Goal: Task Accomplishment & Management: Use online tool/utility

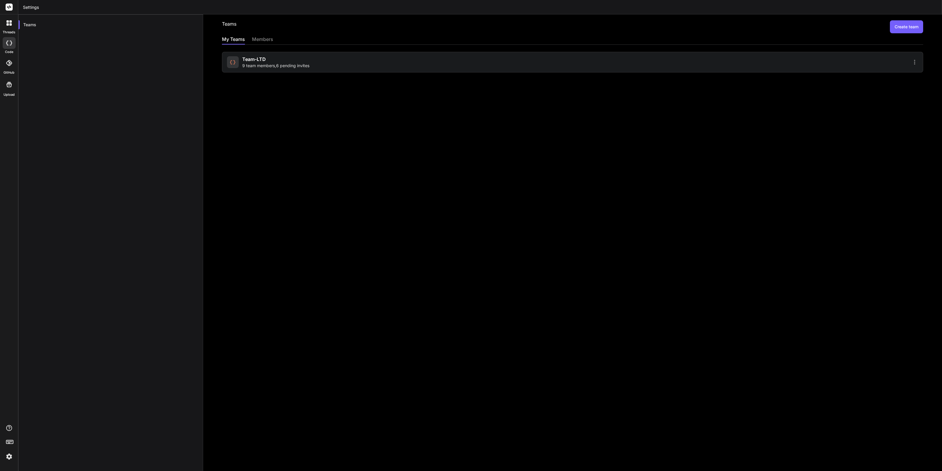
click at [5, 456] on img at bounding box center [9, 456] width 10 height 10
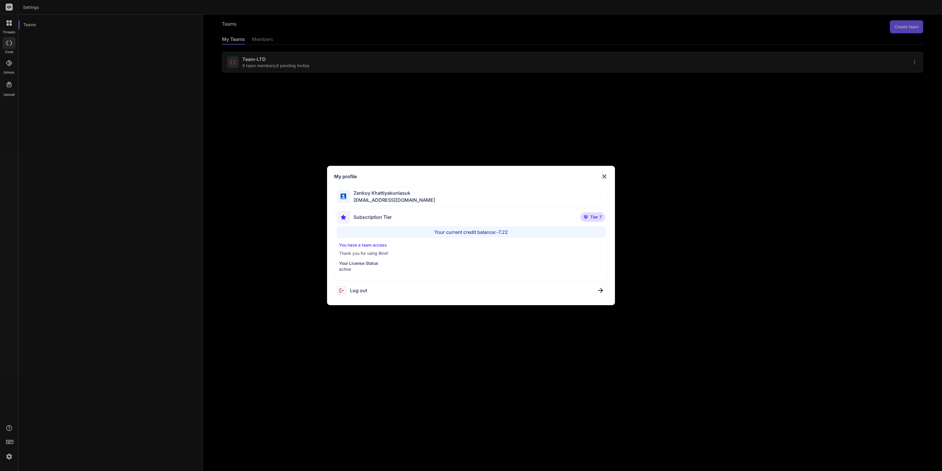
click at [452, 293] on div "Log out" at bounding box center [471, 290] width 274 height 15
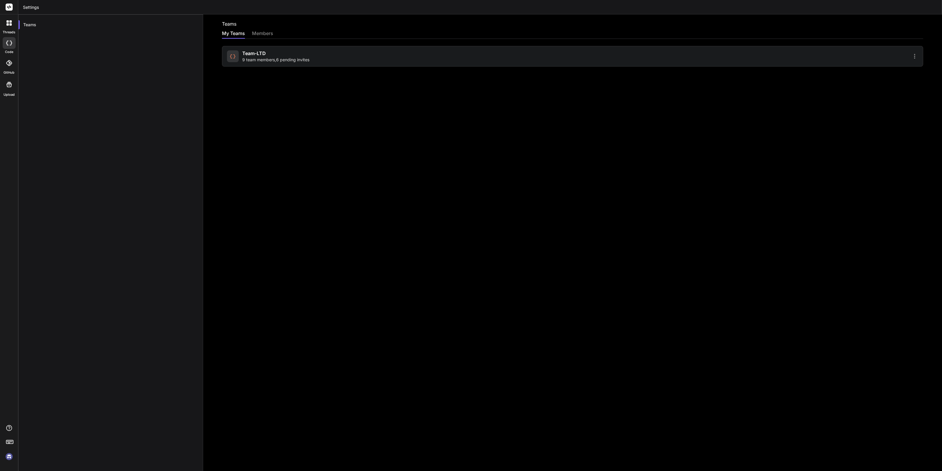
click at [6, 457] on img at bounding box center [9, 456] width 10 height 10
click at [422, 50] on div "Team-LTD 9 team members , 6 pending invites" at bounding box center [399, 56] width 344 height 13
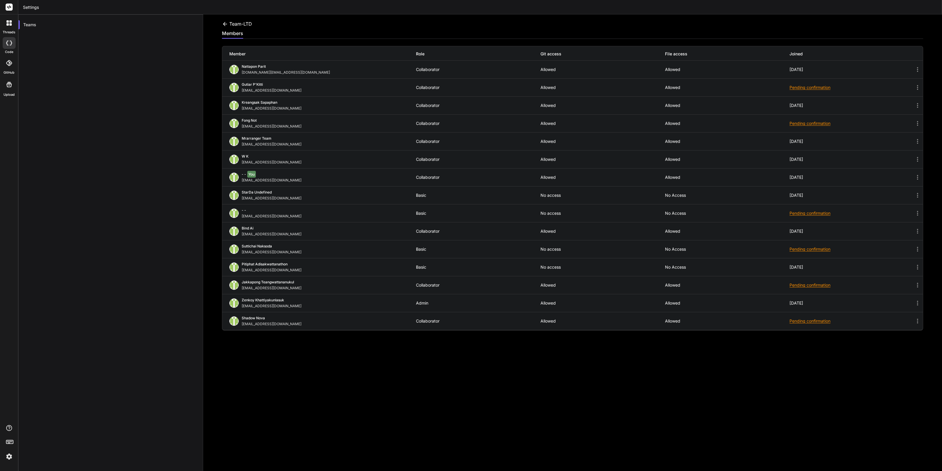
click at [13, 65] on div at bounding box center [9, 63] width 13 height 13
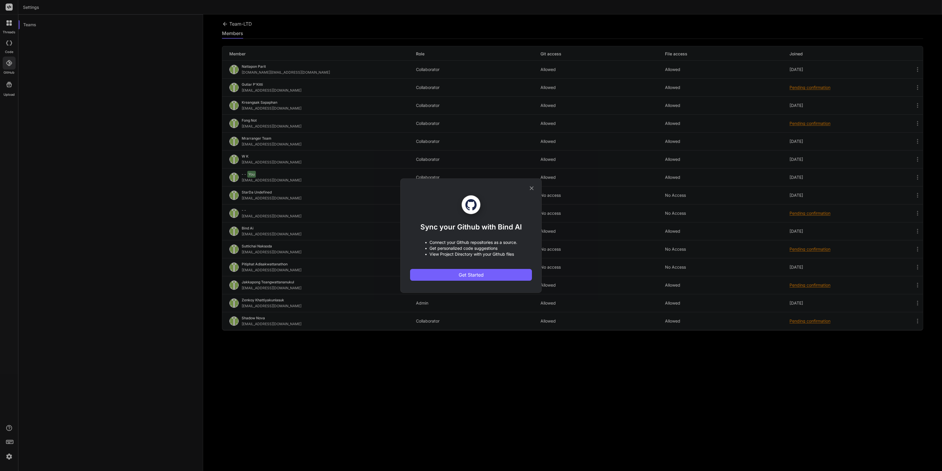
click at [530, 190] on icon at bounding box center [532, 188] width 6 height 6
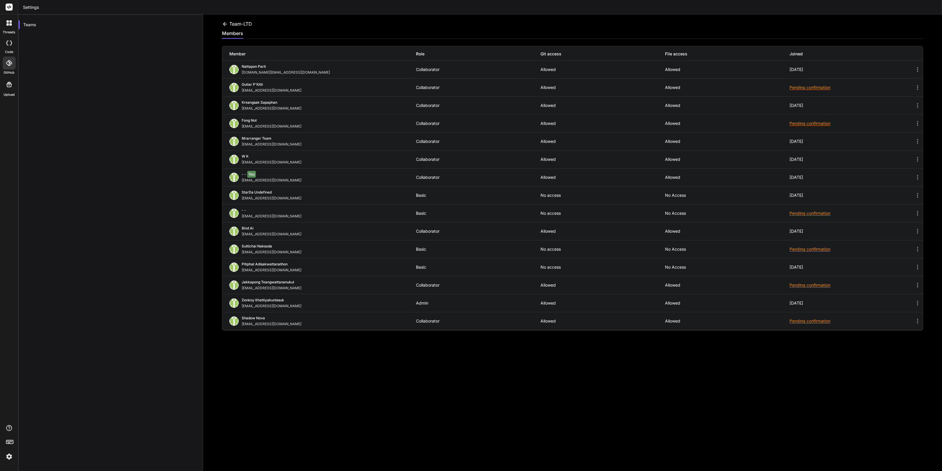
click at [14, 40] on div at bounding box center [9, 43] width 13 height 12
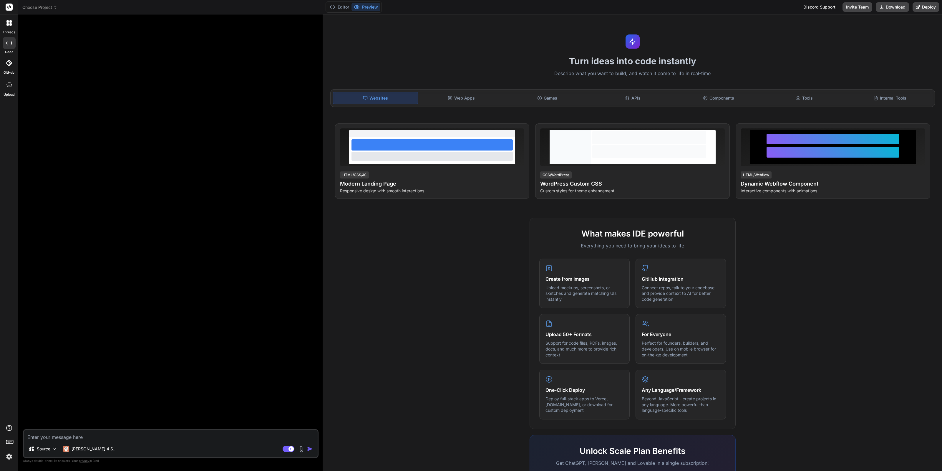
click at [54, 12] on header "Choose Project Created with Pixso." at bounding box center [170, 7] width 305 height 14
click at [54, 10] on header "Choose Project Created with Pixso." at bounding box center [170, 7] width 305 height 14
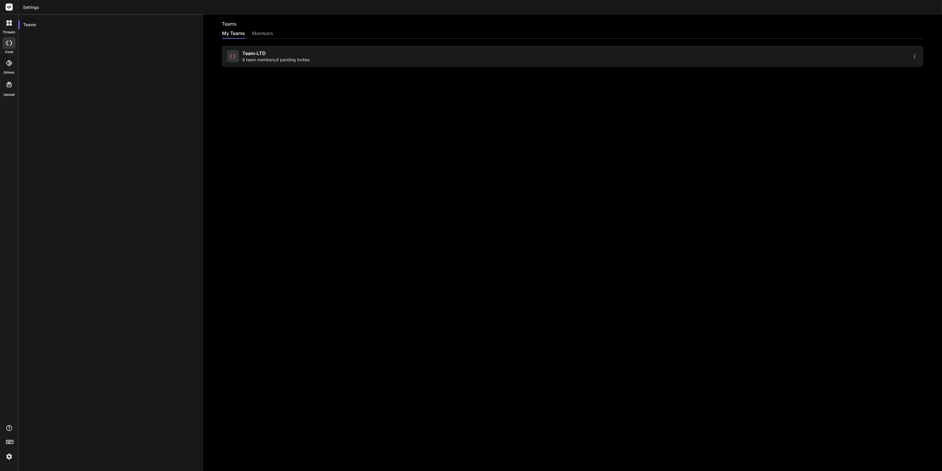
click at [12, 44] on icon at bounding box center [9, 43] width 6 height 5
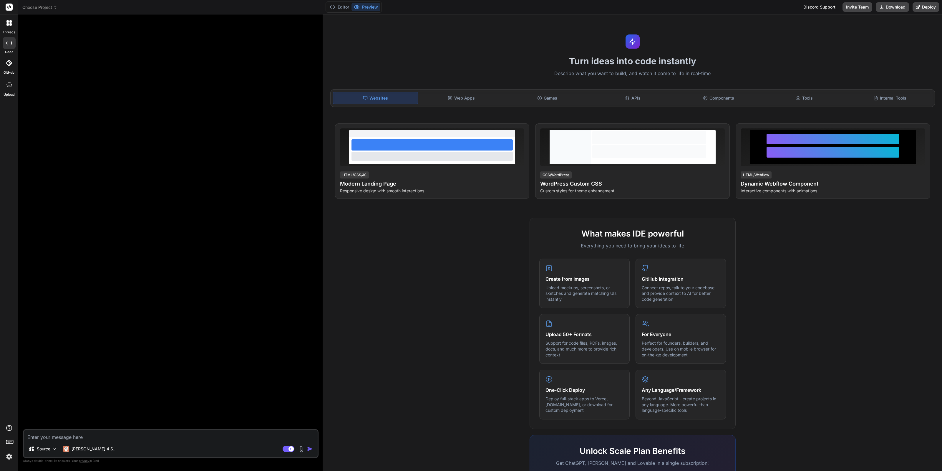
click at [55, 9] on icon at bounding box center [55, 7] width 4 height 4
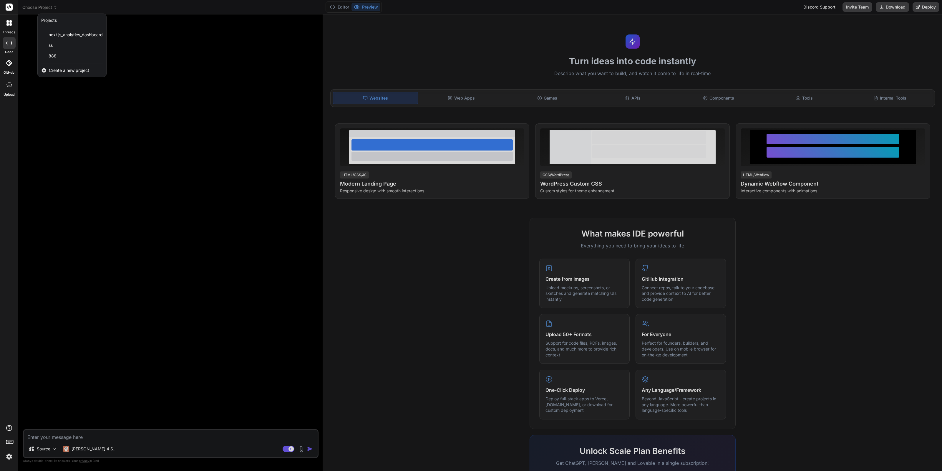
click at [234, 120] on div at bounding box center [471, 235] width 942 height 471
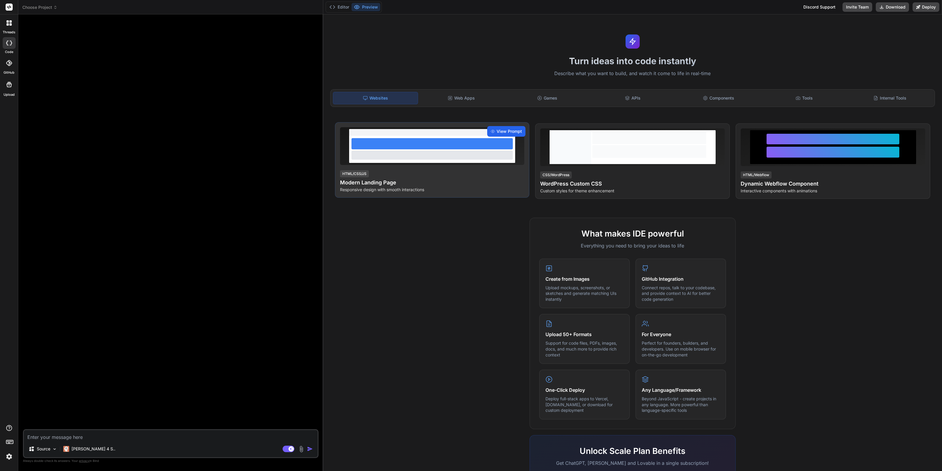
click at [512, 130] on span "View Prompt" at bounding box center [509, 131] width 25 height 6
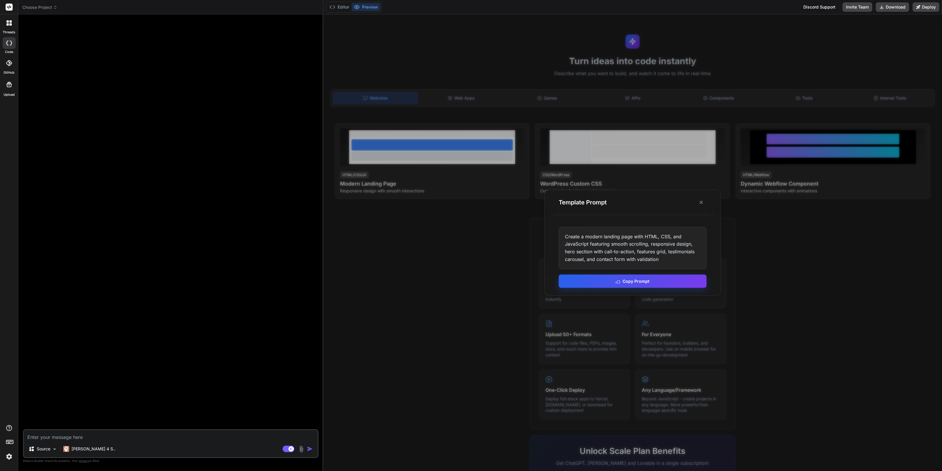
click at [657, 282] on button "Copy Prompt" at bounding box center [633, 280] width 148 height 13
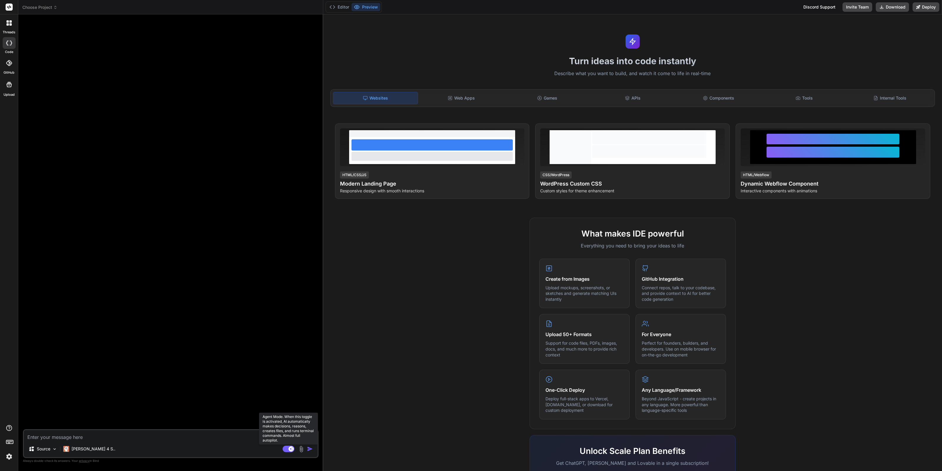
click at [288, 451] on rect at bounding box center [289, 449] width 12 height 6
click at [56, 2] on header "Choose Project Created with Pixso." at bounding box center [170, 7] width 305 height 14
click at [54, 6] on icon at bounding box center [55, 7] width 4 height 4
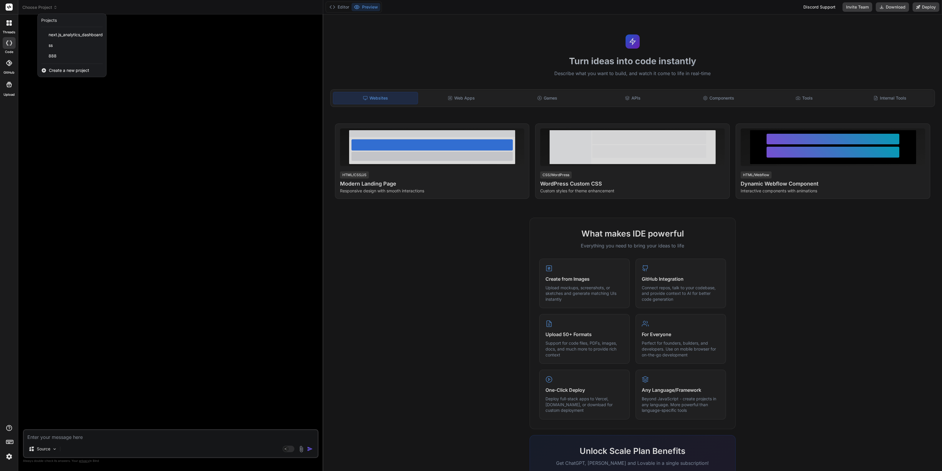
click at [74, 71] on span "Create a new project" at bounding box center [69, 70] width 40 height 6
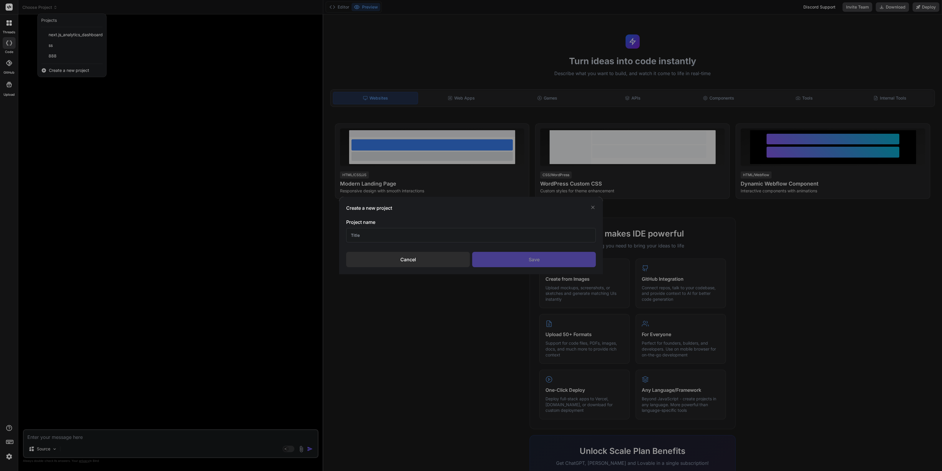
click at [410, 234] on input "text" at bounding box center [471, 235] width 250 height 14
type input "ิ"
click at [365, 234] on input "bio" at bounding box center [471, 235] width 250 height 14
type input "beo"
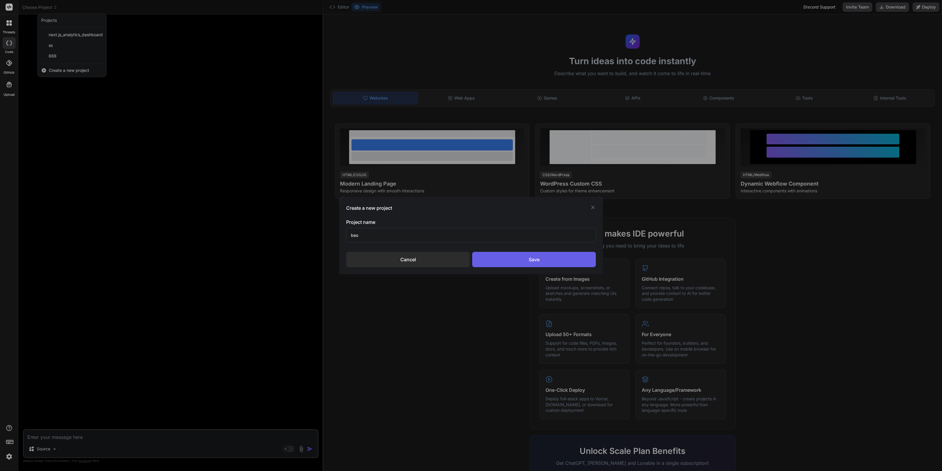
click at [557, 263] on div "Save" at bounding box center [534, 259] width 124 height 15
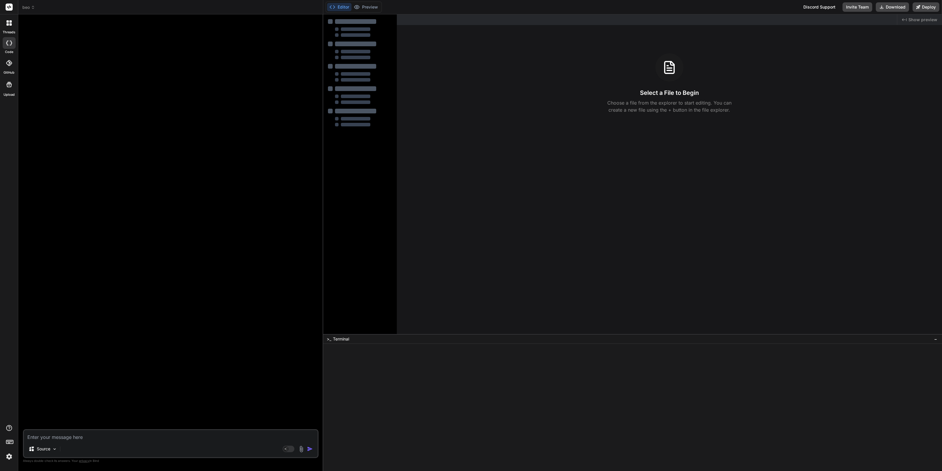
click at [246, 435] on textarea at bounding box center [171, 435] width 294 height 11
paste textarea "BEO998 Website Development Prompts 🏠 Homepage Prompt Create a modern, responsiv…"
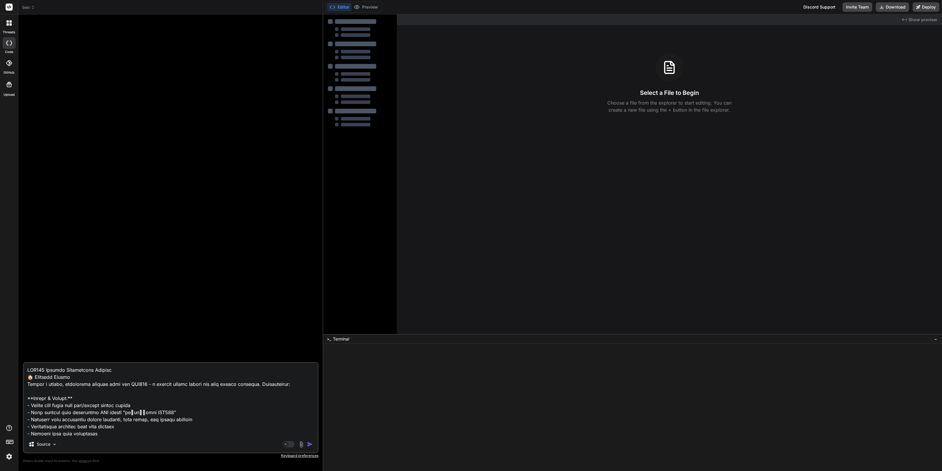
paste textarea "BEO998 Website Development Prompts 🏠 Homepage Prompt Create a modern, responsiv…"
type textarea "BEO998 Website Development Prompts 🏠 Homepage Prompt Create a modern, responsiv…"
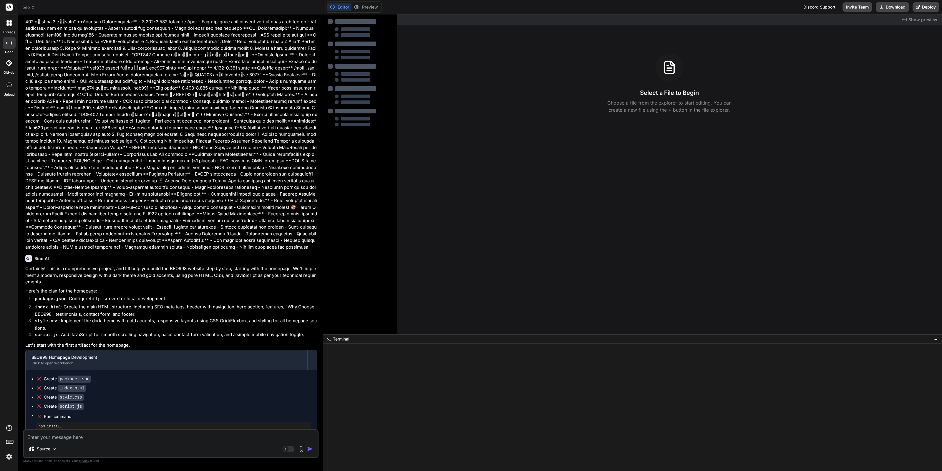
scroll to position [890, 0]
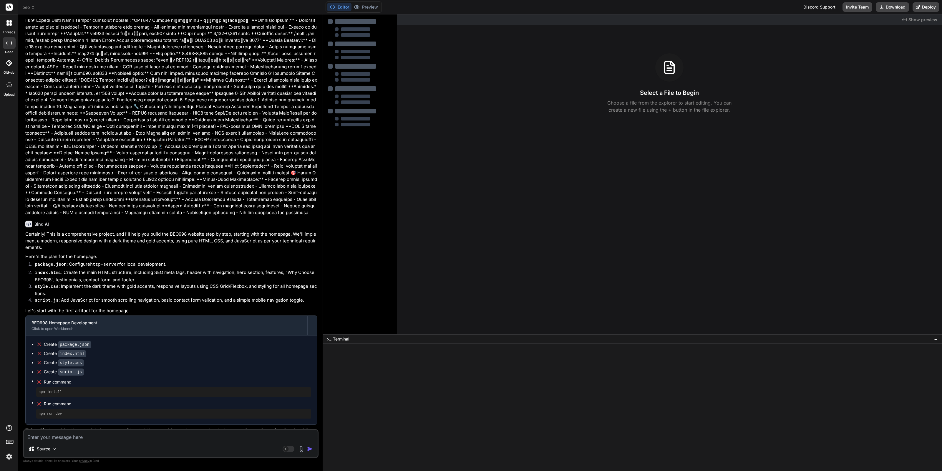
type textarea "m"
type textarea "c"
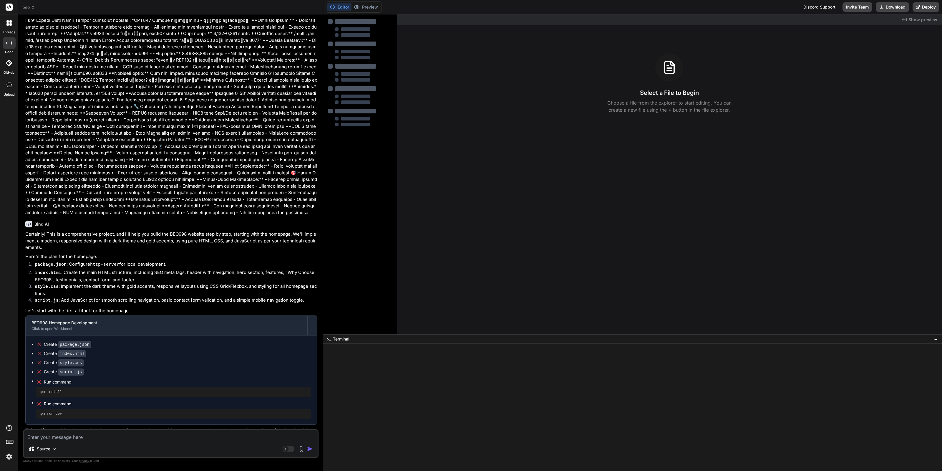
type textarea "c"
type textarea "แผนต่อไปคือ"
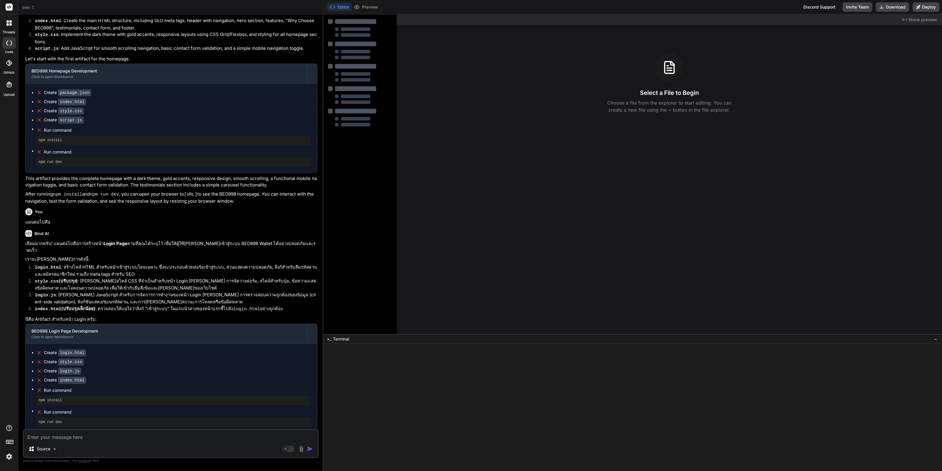
scroll to position [1142, 0]
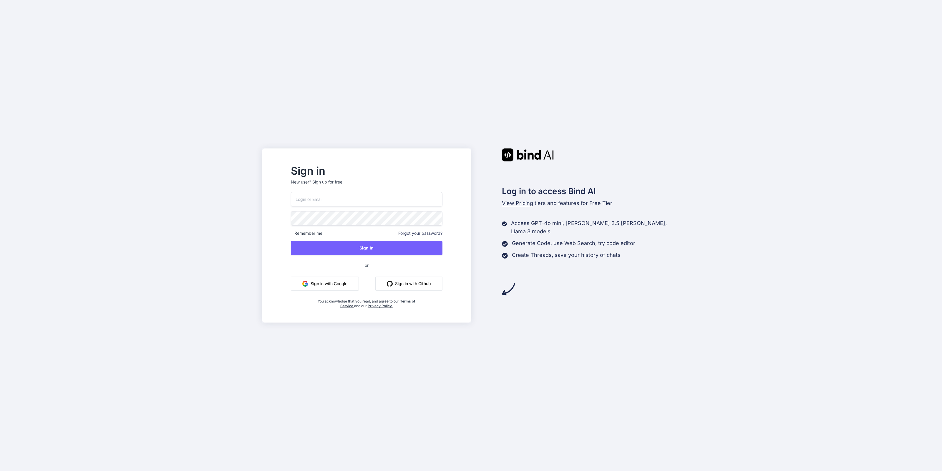
type input "bindai@zenkoy.com"
click at [338, 283] on button "Sign in with Google" at bounding box center [325, 284] width 68 height 14
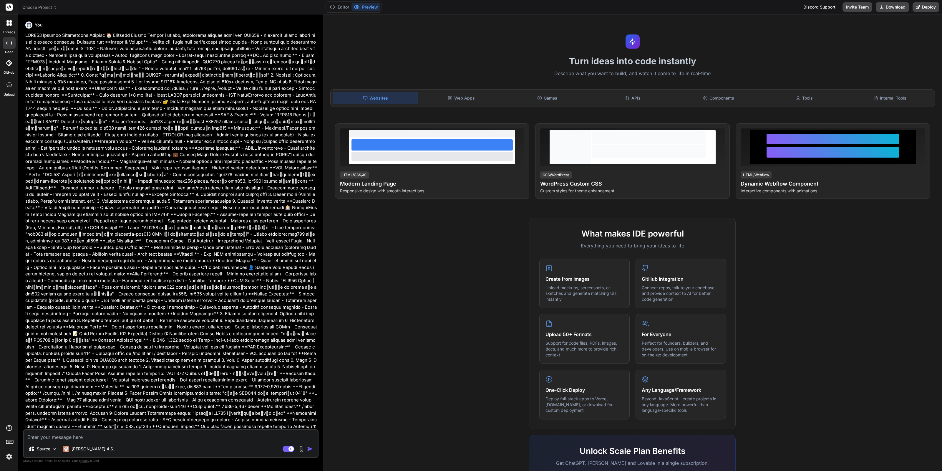
type textarea "x"
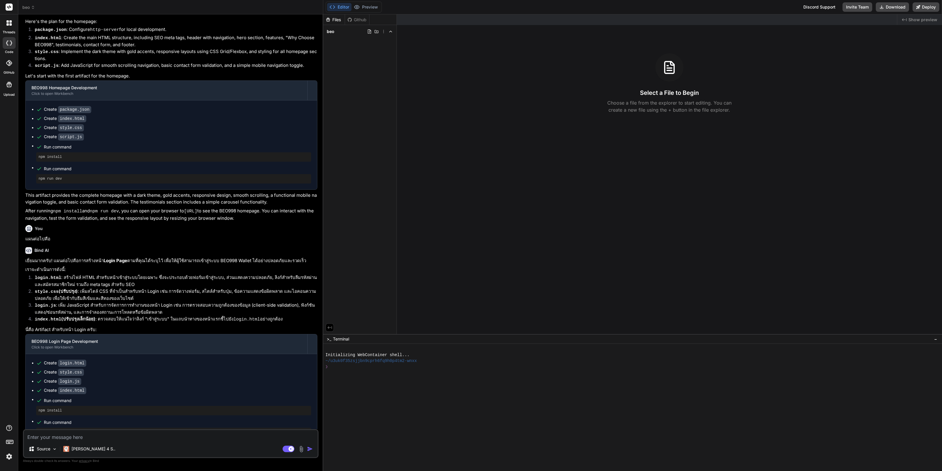
scroll to position [1142, 0]
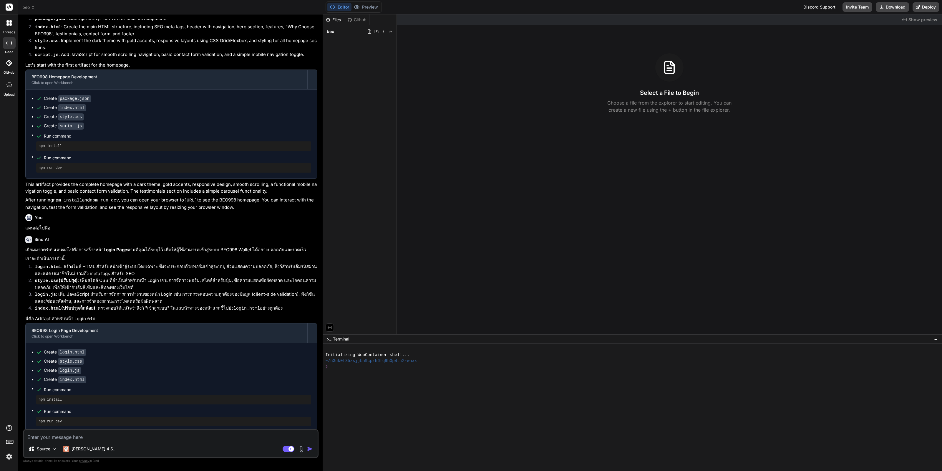
click at [128, 435] on textarea at bounding box center [171, 435] width 294 height 11
type textarea "="
type textarea "x"
type textarea "=j"
type textarea "x"
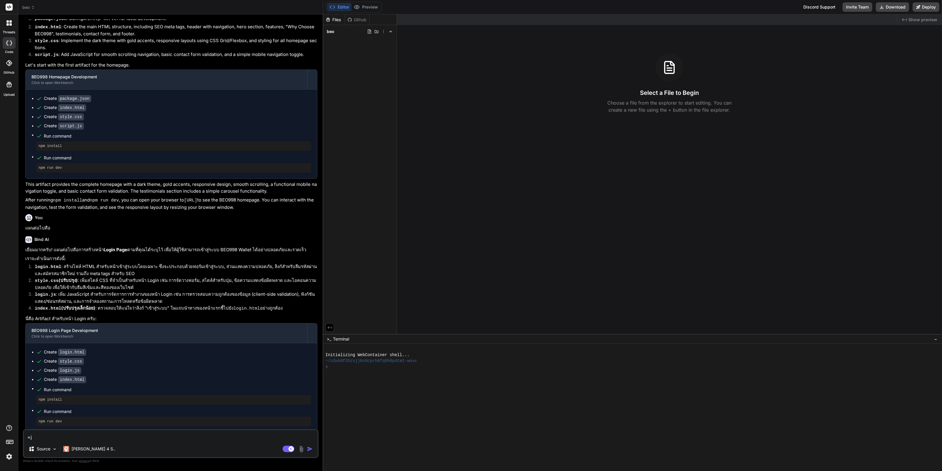
type textarea "=j;"
type textarea "x"
type textarea "=j;o"
type textarea "x"
type textarea "=j;"
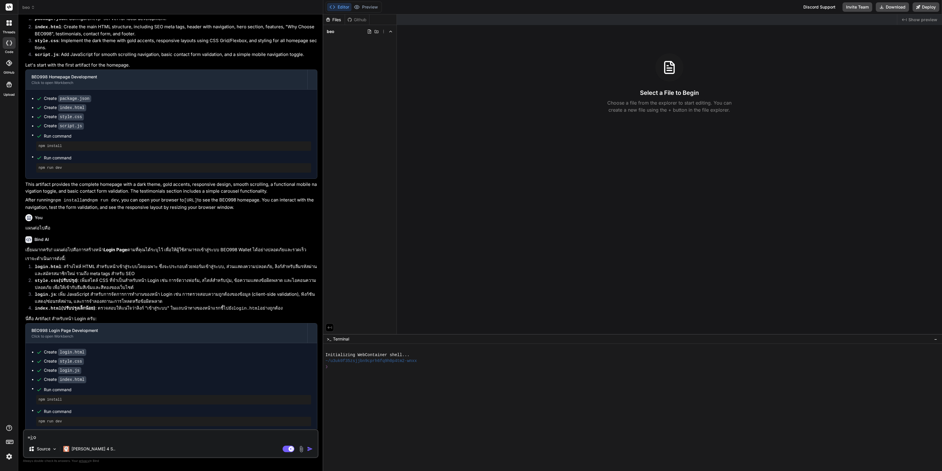
type textarea "x"
type textarea "=j"
type textarea "x"
type textarea "="
type textarea "x"
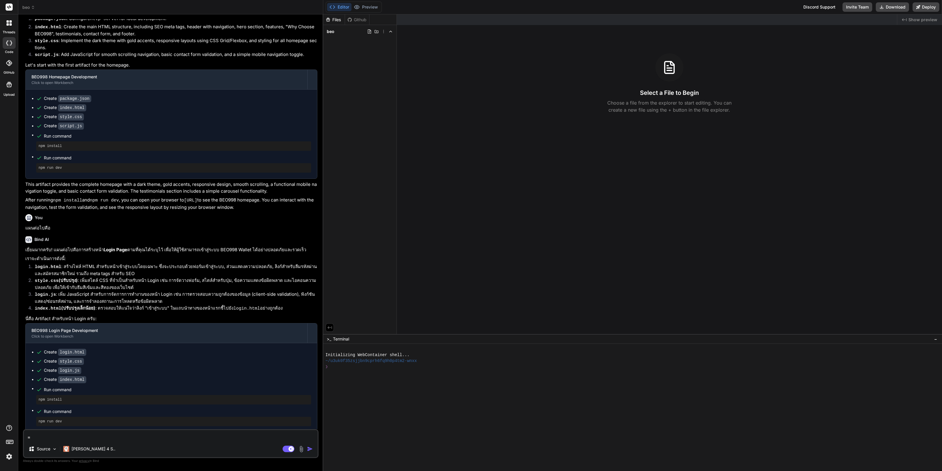
type textarea "x"
type textarea "ช"
type textarea "x"
type textarea "ช่"
type textarea "x"
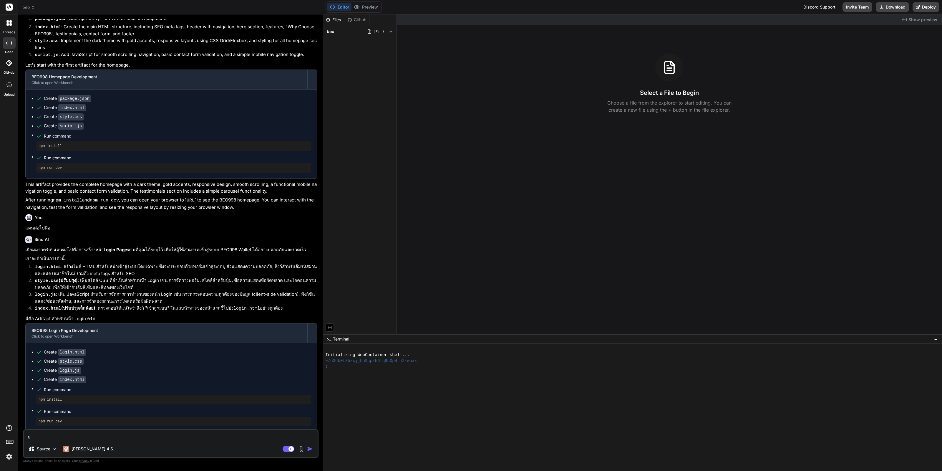
type textarea "ช่ว"
type textarea "x"
type textarea "ช่วย"
type textarea "x"
type textarea "ช่วยส"
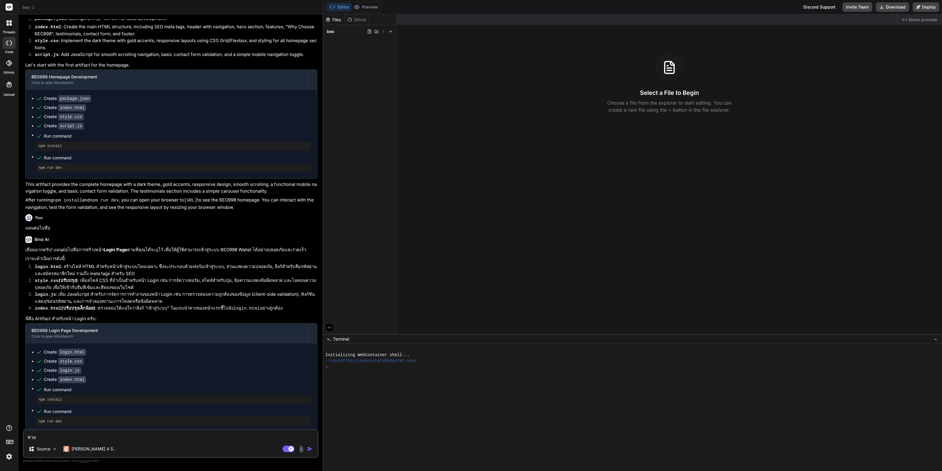
type textarea "x"
type textarea "ช่วยสร"
type textarea "x"
type textarea "ช่วยสร้"
type textarea "x"
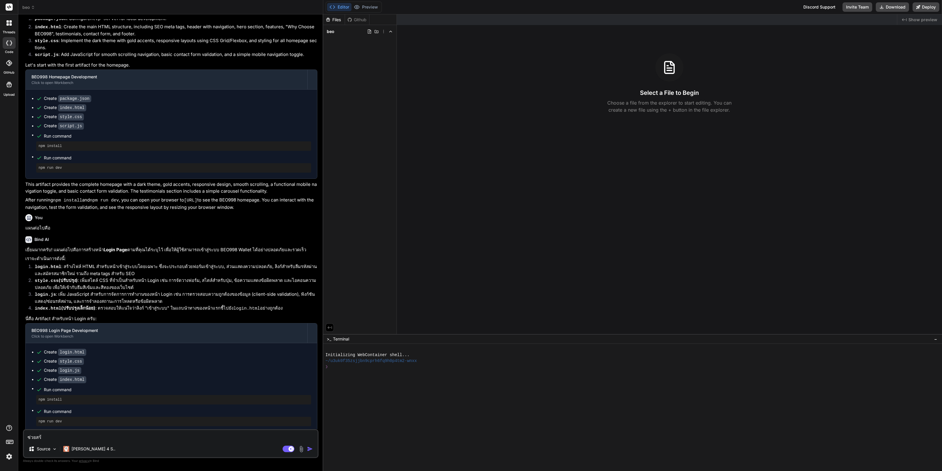
type textarea "ช่วยสร้า"
type textarea "x"
type textarea "ช่วยสร้าง"
type textarea "x"
type textarea "ช่วยสร้างไ"
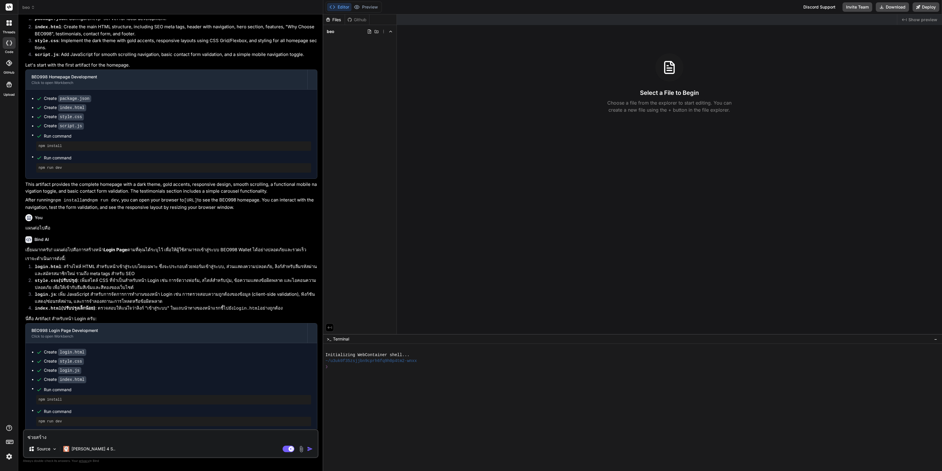
type textarea "x"
type textarea "ช่วยสร้างไฟ"
type textarea "x"
type textarea "ช่วยสร้างไฟล"
type textarea "x"
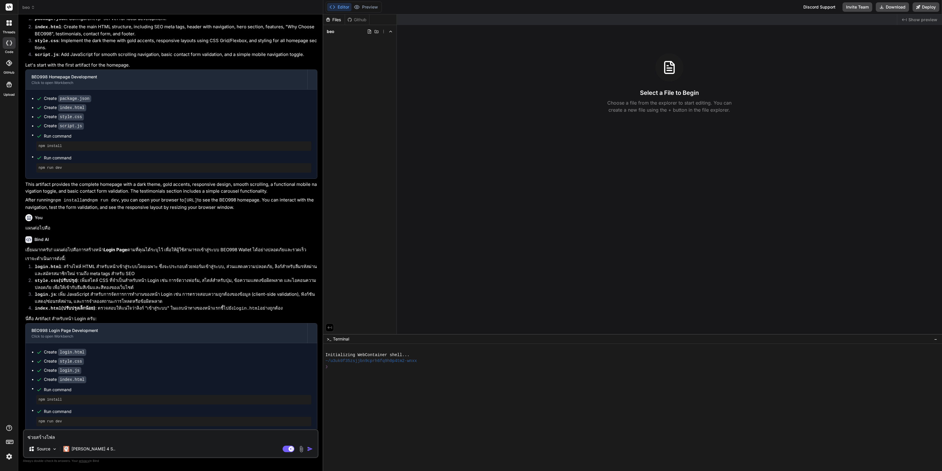
type textarea "ช่วยสร้างไฟล์"
type textarea "x"
type textarea "ช่วยสร้างไฟล์ใ"
type textarea "x"
type textarea "ช่วยสร้างไฟล์ให"
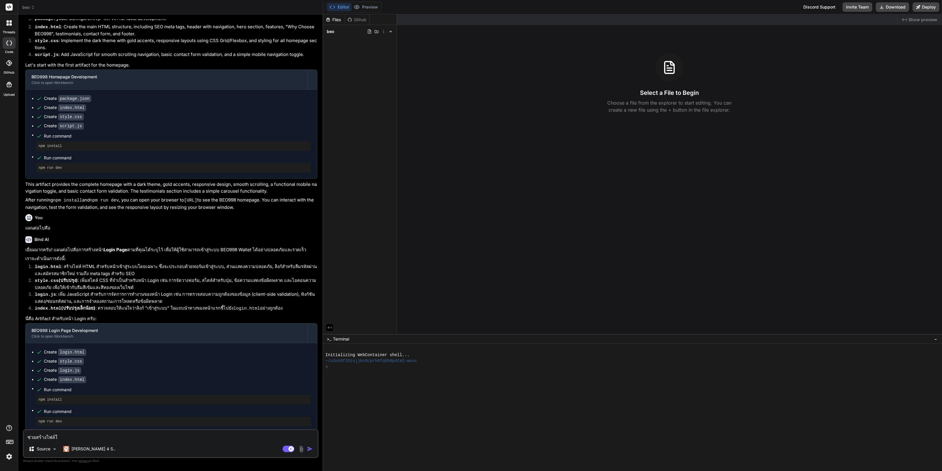
type textarea "x"
type textarea "ช่วยสร้างไฟล์ใหม"
type textarea "x"
type textarea "ช่วยสร้างไฟล์ใหม่"
type textarea "x"
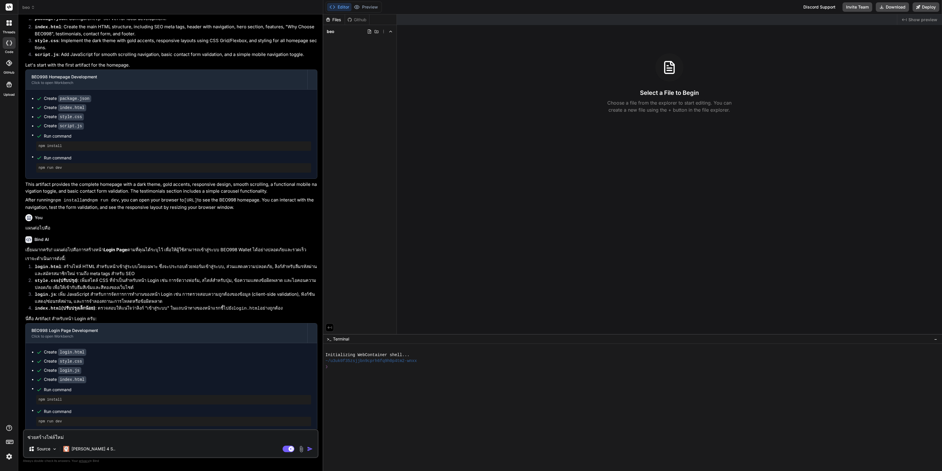
type textarea "ช่วยสร้างไฟล์ใหม่ไ"
type textarea "x"
type textarea "ช่วยสร้างไฟล์ใหม่ได"
type textarea "x"
type textarea "ช่วยสร้างไฟล์ใหม่ได้"
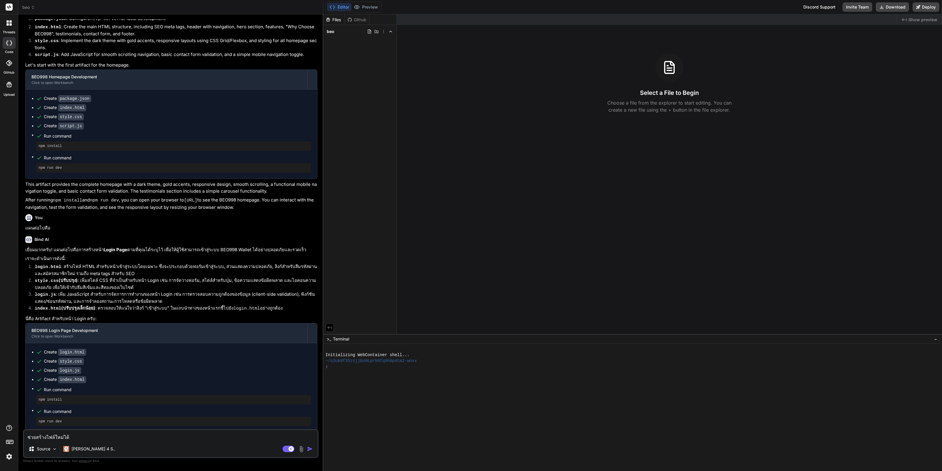
type textarea "x"
type textarea "ช่วยสร้างไฟล์ใหม่ได้ไ"
type textarea "x"
type textarea "ช่วยสร้างไฟล์ใหม่ได้ไห"
type textarea "x"
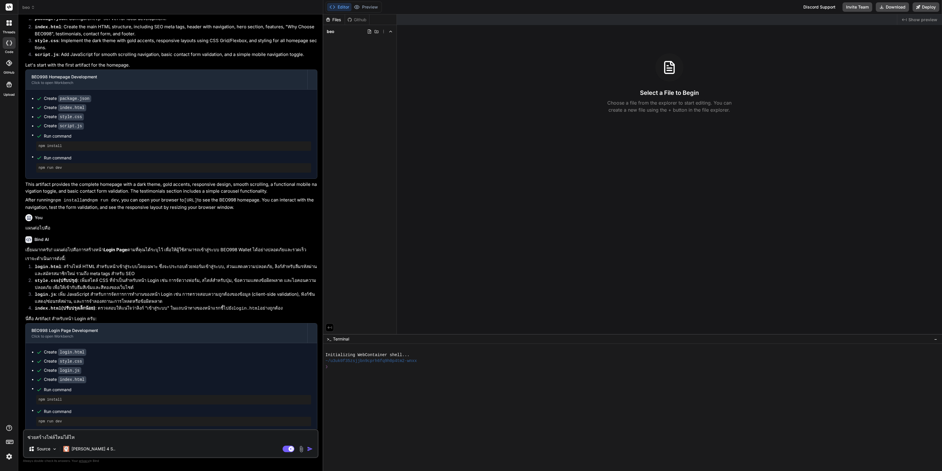
type textarea "ช่วยสร้างไฟล์ใหม่ได้ไหม"
type textarea "x"
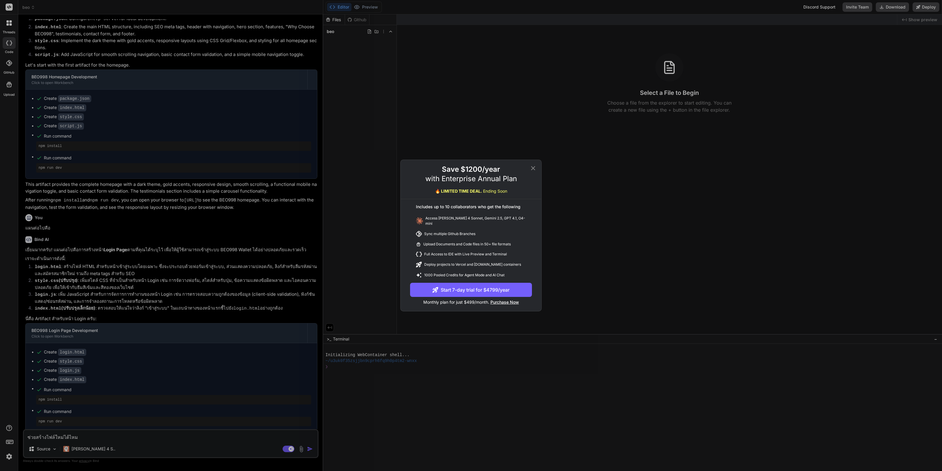
type textarea "ช่วยสร้างไฟล์ใหม่ได้ไหม"
click at [543, 172] on div "Save $1200/year with Enterprise Annual Plan 🔥 LIMITED TIME DEAL. Ending Soon In…" at bounding box center [471, 235] width 942 height 471
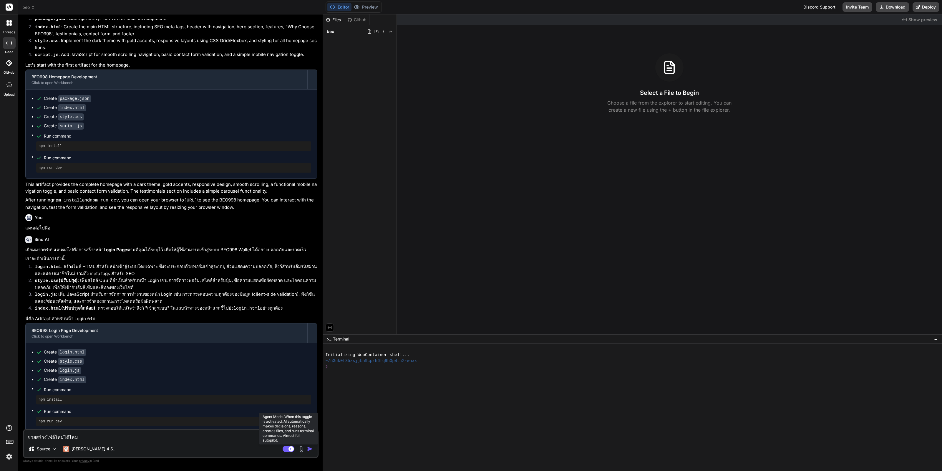
click at [284, 451] on rect at bounding box center [289, 449] width 12 height 6
click at [315, 449] on button "button" at bounding box center [311, 449] width 8 height 6
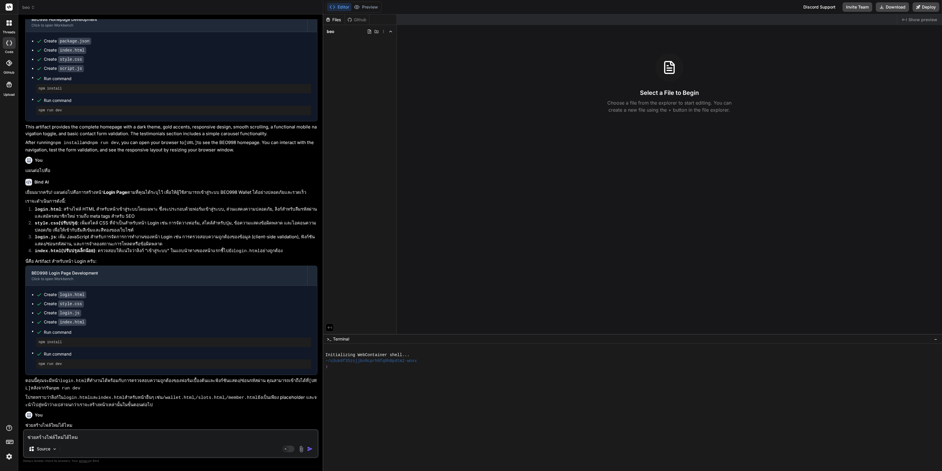
scroll to position [1203, 0]
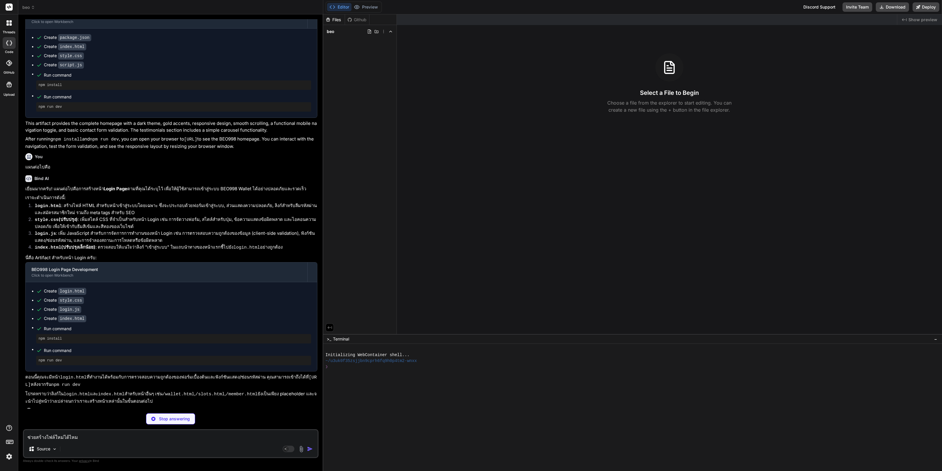
type textarea "x"
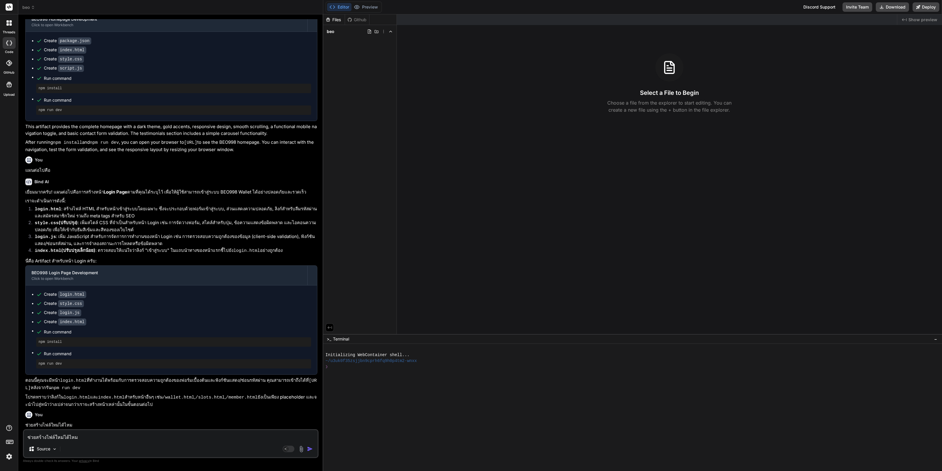
click at [10, 455] on img at bounding box center [9, 456] width 10 height 10
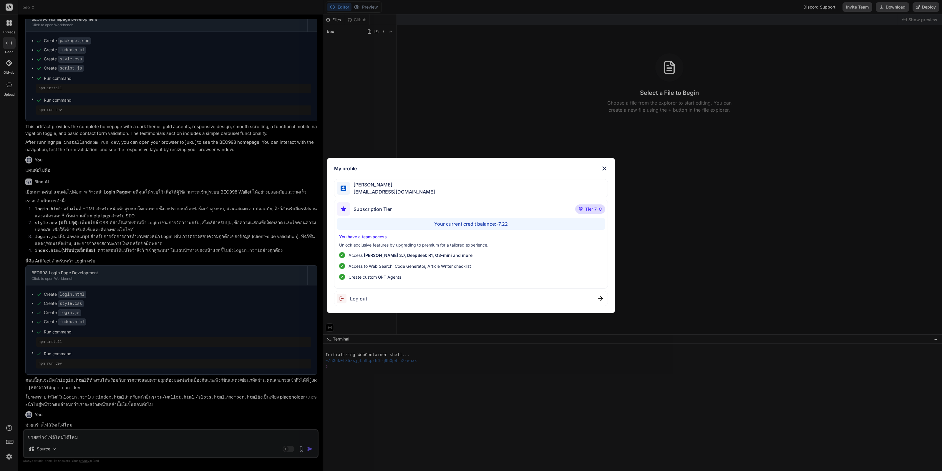
click at [10, 454] on div "My profile [PERSON_NAME] [EMAIL_ADDRESS][DOMAIN_NAME] Subscription Tier Tier 7-…" at bounding box center [471, 235] width 942 height 471
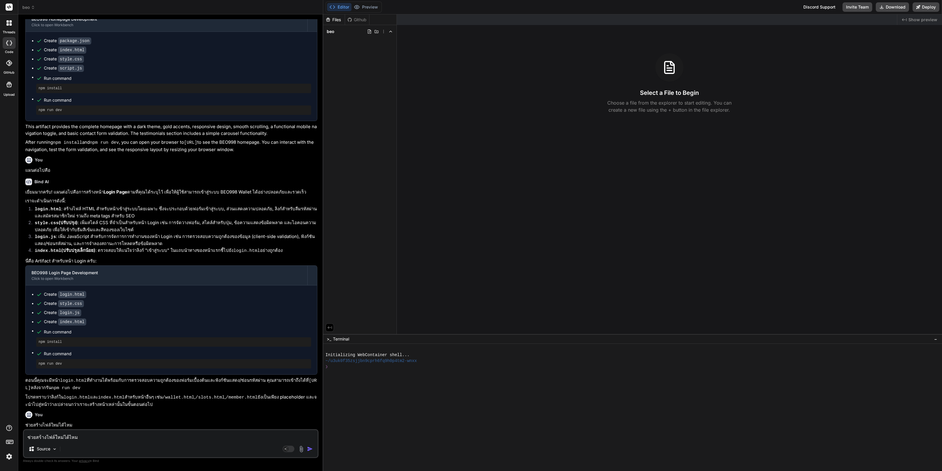
click at [226, 432] on textarea "ช่วยสร้างไฟล์ใหม่ได้ไหม" at bounding box center [171, 435] width 294 height 11
type textarea "ท"
type textarea "x"
type textarea "ทำ"
type textarea "x"
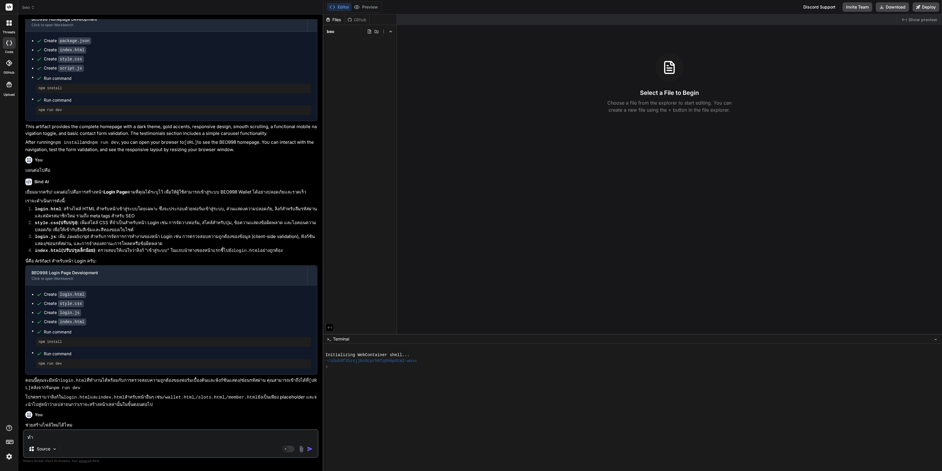
type textarea "ทำใ"
type textarea "x"
type textarea "ทำให"
type textarea "x"
type textarea "ทำใหม"
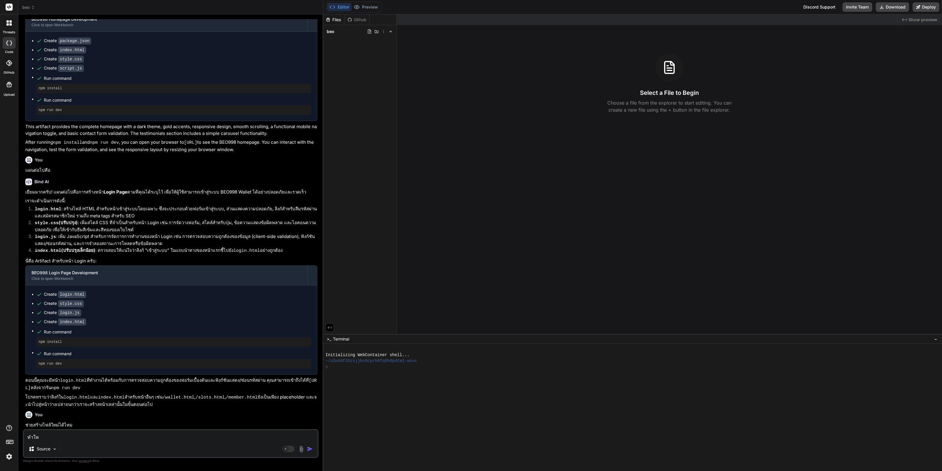
type textarea "x"
type textarea "ทำใหม่"
type textarea "x"
type textarea "ทำใหม่ต"
type textarea "x"
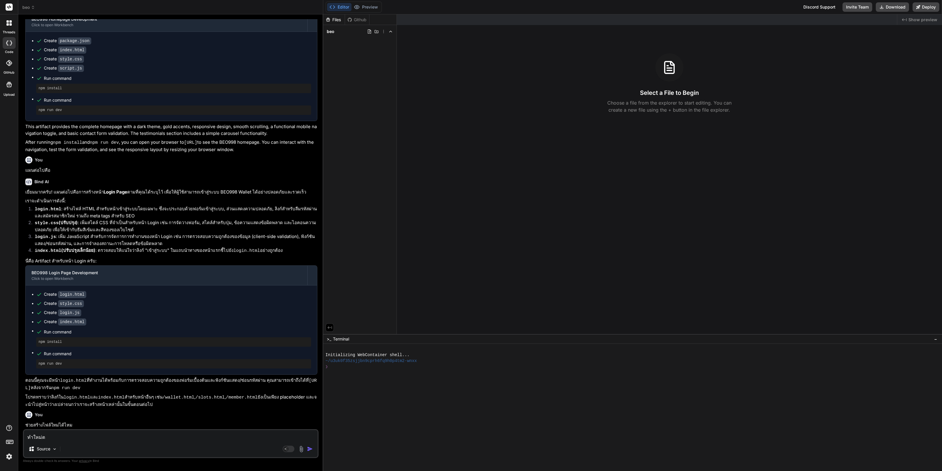
type textarea "ทำใหม่ตั"
type textarea "x"
type textarea "ทำใหม่ตั้"
type textarea "x"
type textarea "ทำใหม่ตั้ง"
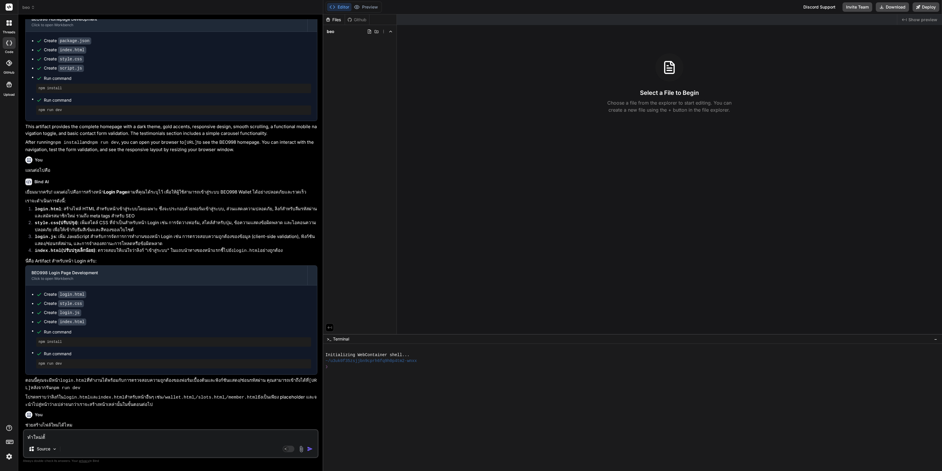
type textarea "x"
type textarea "ทำใหม่ตั้งแ"
type textarea "x"
type textarea "ทำใหม่ตั้งแต"
type textarea "x"
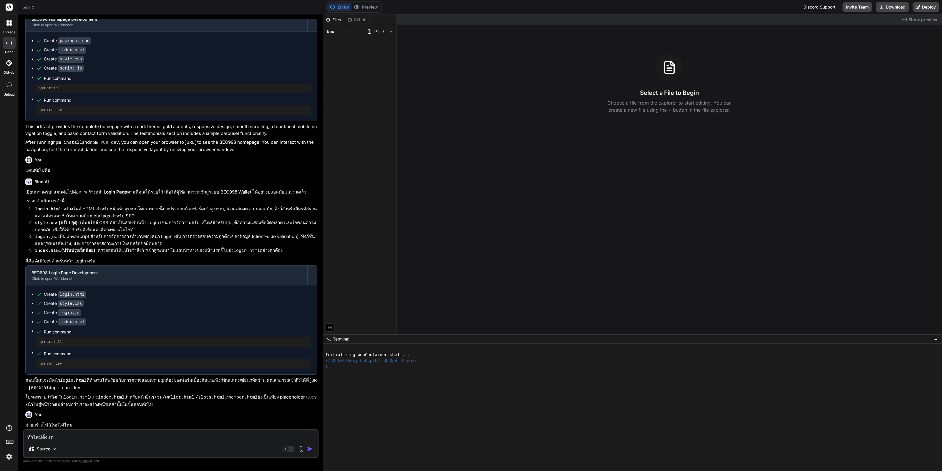
type textarea "ทำใหม่ตั้งแต่"
type textarea "x"
type textarea "ทำใหม่ตั้งแต่แ"
type textarea "x"
type textarea "ทำใหม่ตั้งแต่แร"
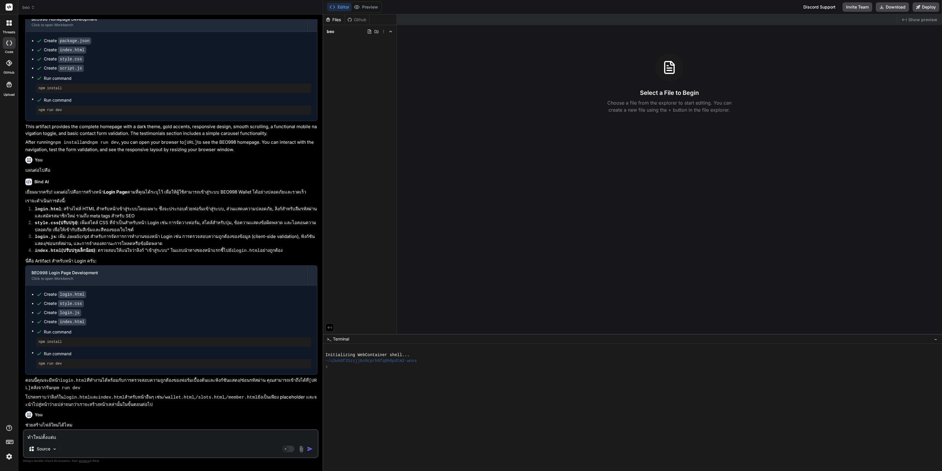
type textarea "x"
type textarea "ทำใหม่ตั้งแต่แรก"
type textarea "x"
type textarea "ทำใหม่ตั้งแต่แรกเ"
type textarea "x"
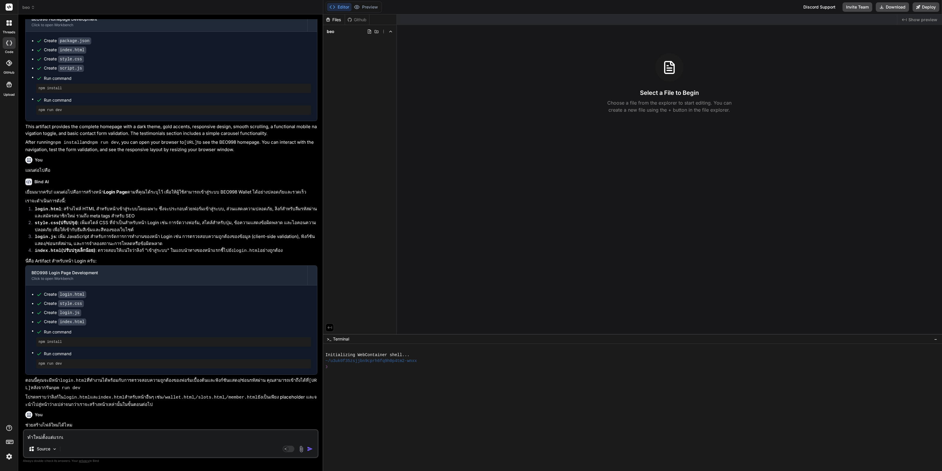
type textarea "ทำใหม่ตั้งแต่แรกเล"
type textarea "x"
type textarea "ทำใหม่ตั้งแต่แรกเลย"
type textarea "x"
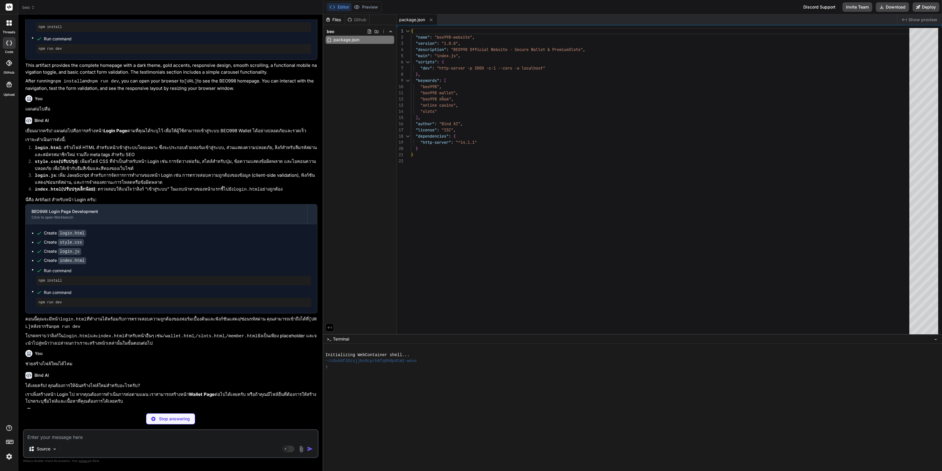
scroll to position [1328, 0]
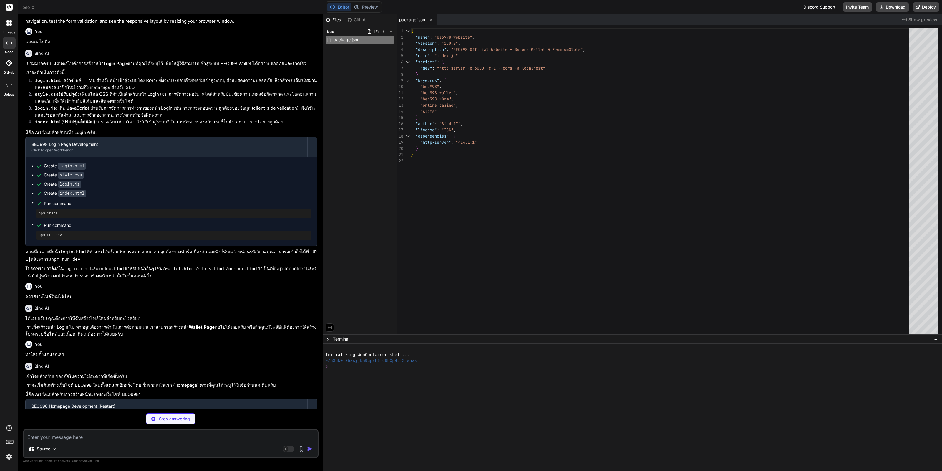
type textarea "x"
type textarea "<script src="script.js"></script> </body> </html>"
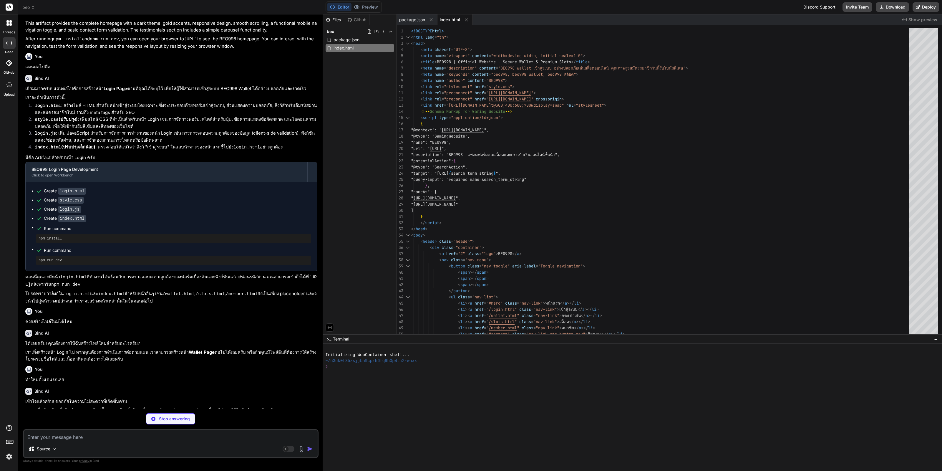
scroll to position [1291, 0]
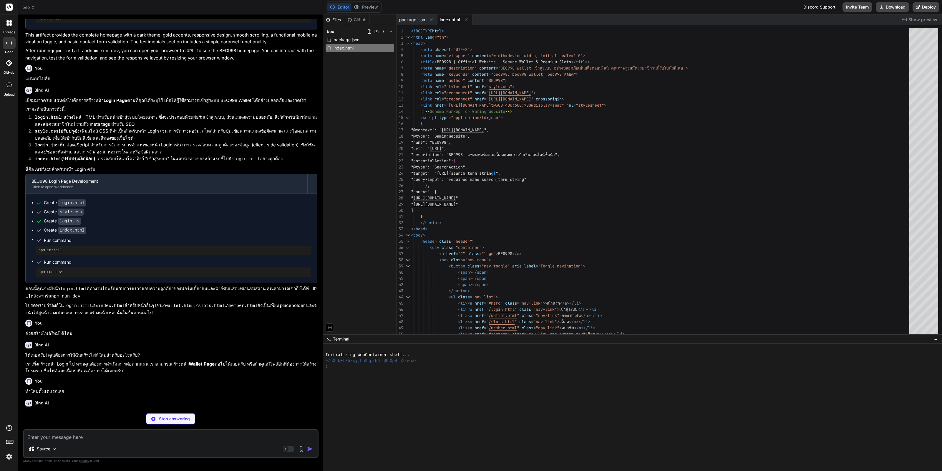
type textarea "x"
type textarea "} }"
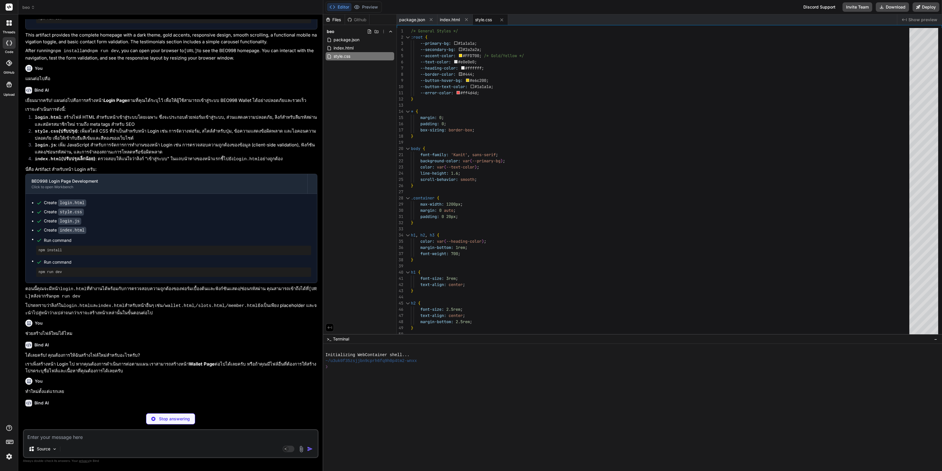
type textarea "x"
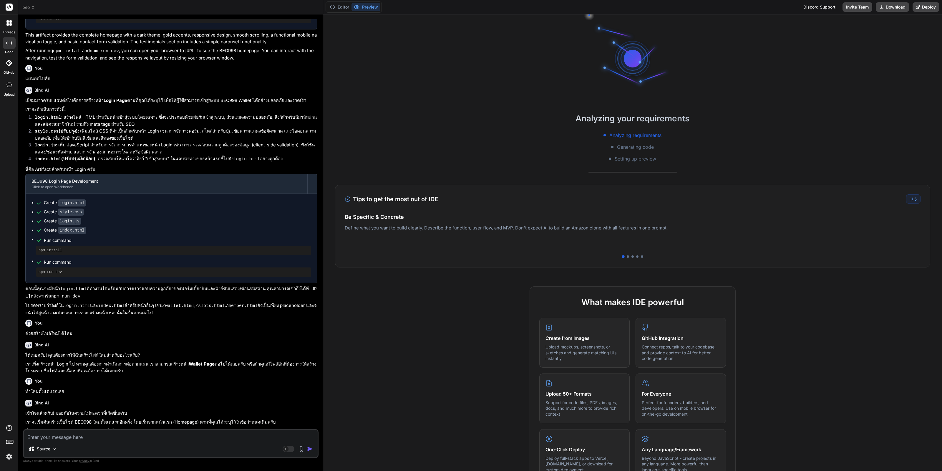
type textarea "x"
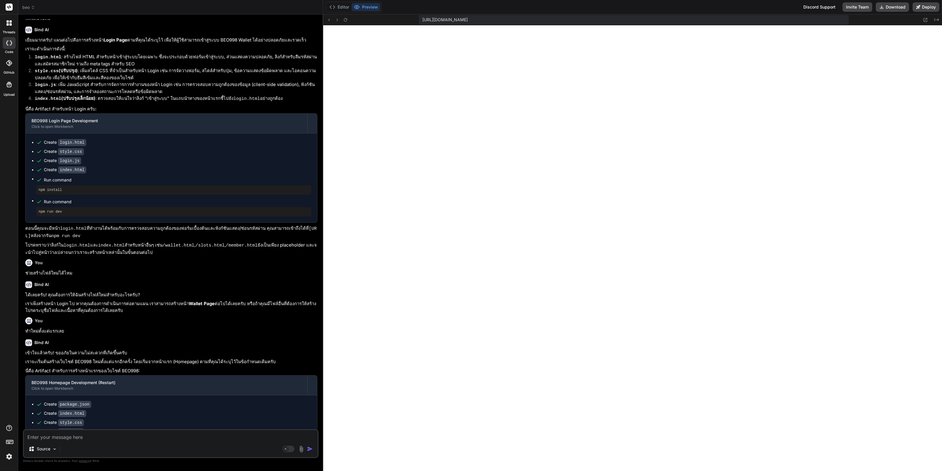
scroll to position [1389, 0]
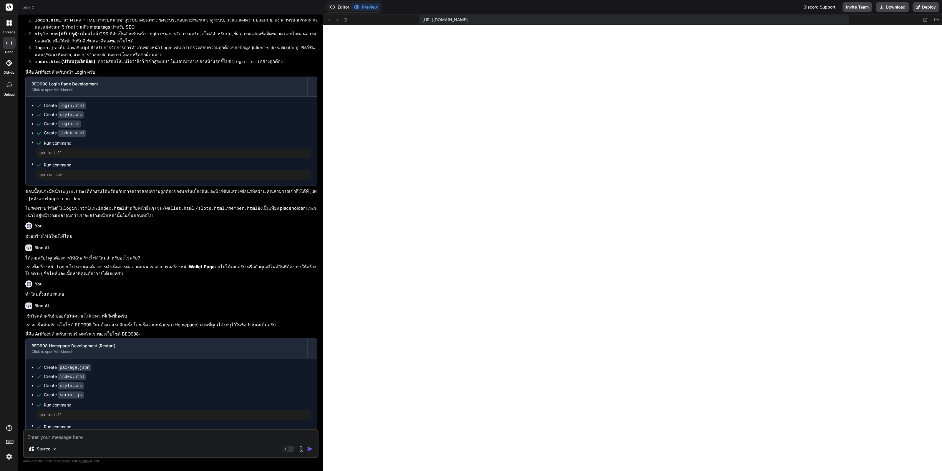
click at [344, 6] on button "Editor" at bounding box center [339, 7] width 24 height 8
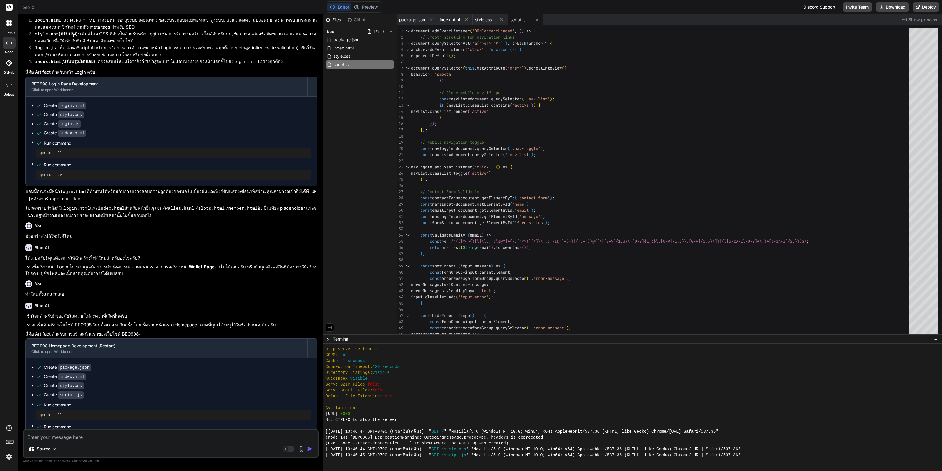
click at [222, 436] on textarea at bounding box center [171, 435] width 294 height 11
type textarea "จ"
type textarea "x"
type textarea "จั"
type textarea "x"
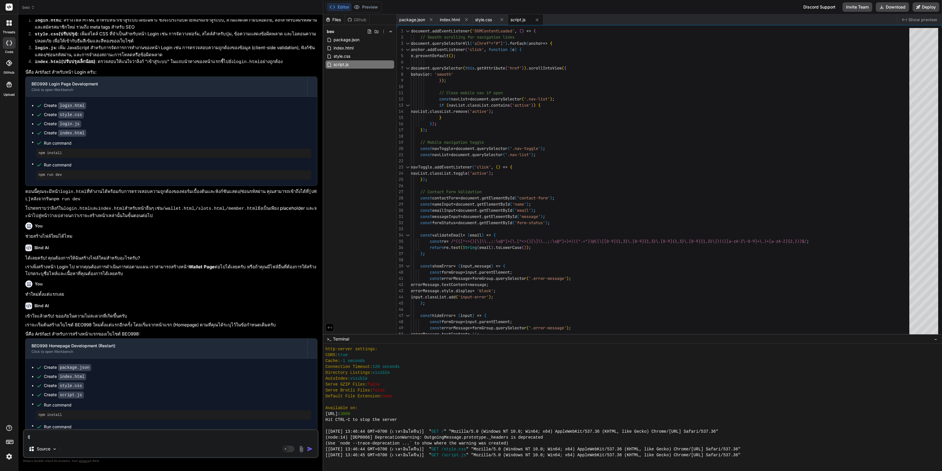
type textarea "จัด"
type textarea "x"
type textarea "จัดท"
type textarea "x"
type textarea "จัดทำ"
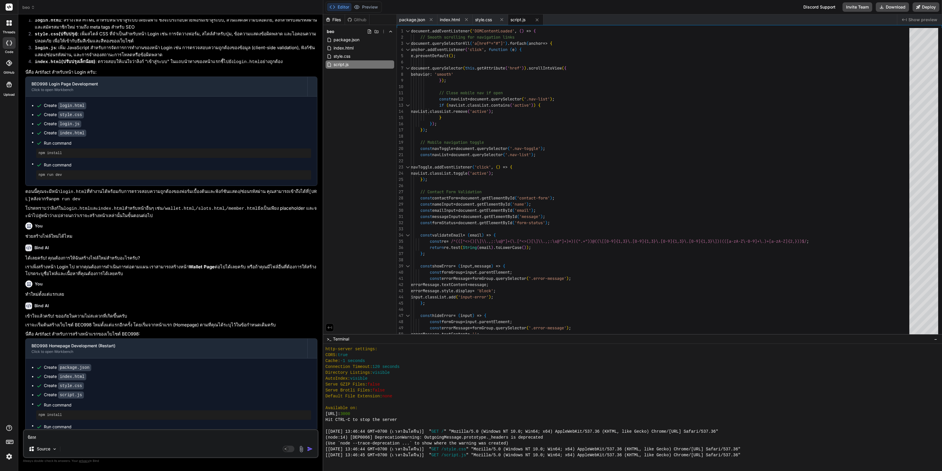
type textarea "x"
type textarea "จัดทำไ"
type textarea "x"
type textarea "จัดทำได"
type textarea "x"
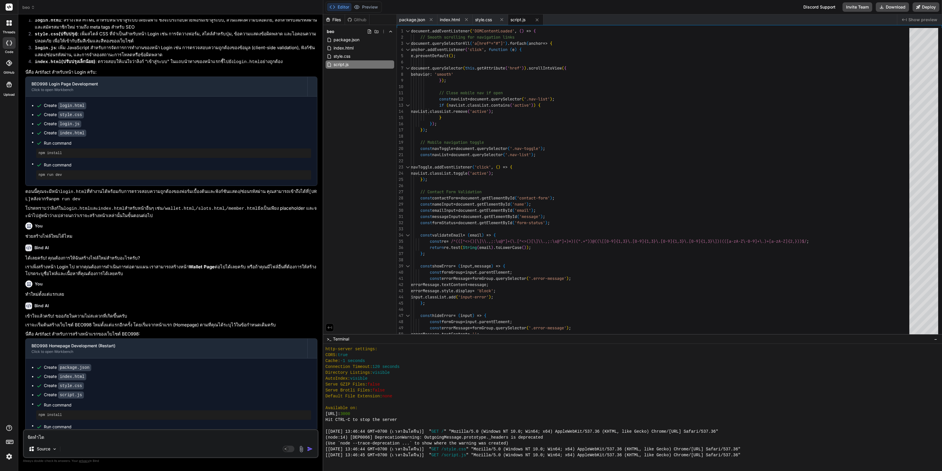
type textarea "จัดทำได้"
type textarea "x"
type textarea "จัดทำได้เ"
type textarea "x"
type textarea "จัดทำได้เล"
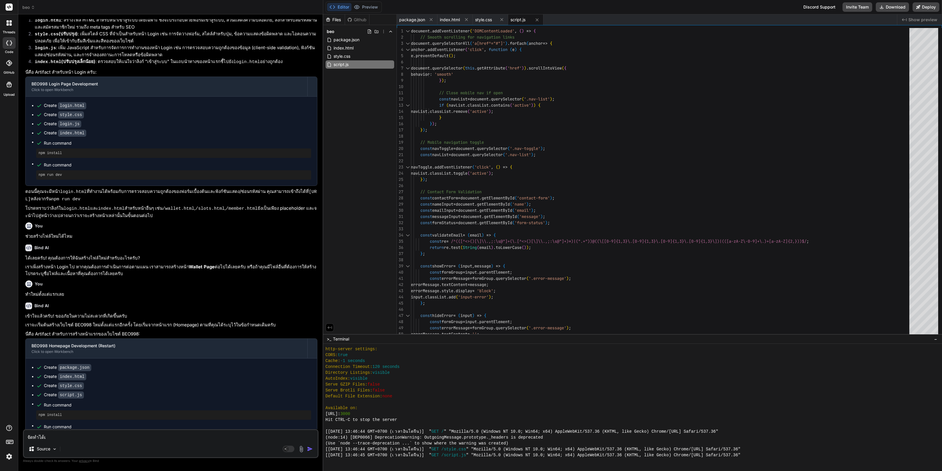
type textarea "x"
type textarea "จัดทำได้เ"
type textarea "x"
type textarea "จัดทำได้"
type textarea "x"
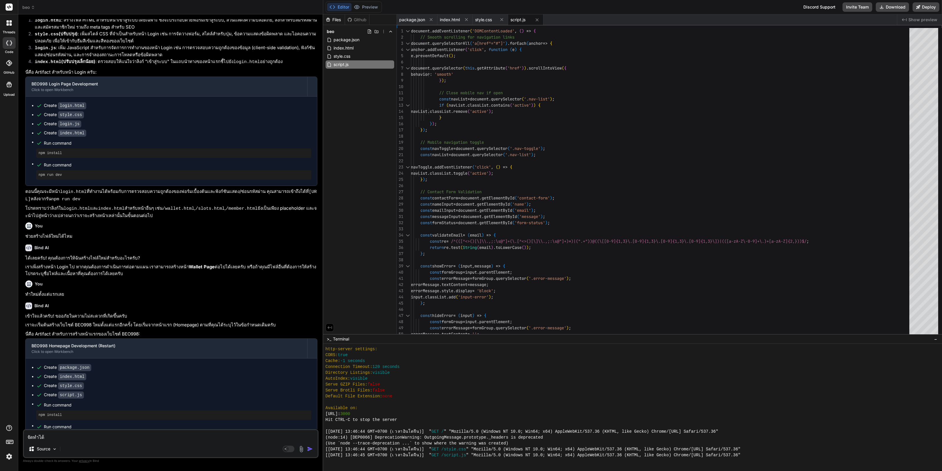
type textarea "จัดทำได"
type textarea "x"
type textarea "จัดทำไ"
type textarea "x"
type textarea "จัดทำ"
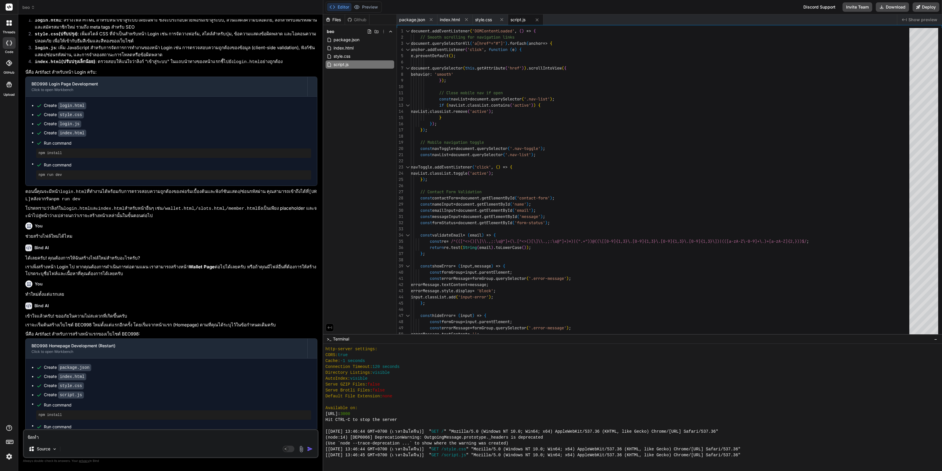
type textarea "x"
type textarea "จัดท"
type textarea "x"
type textarea "จัด"
type textarea "x"
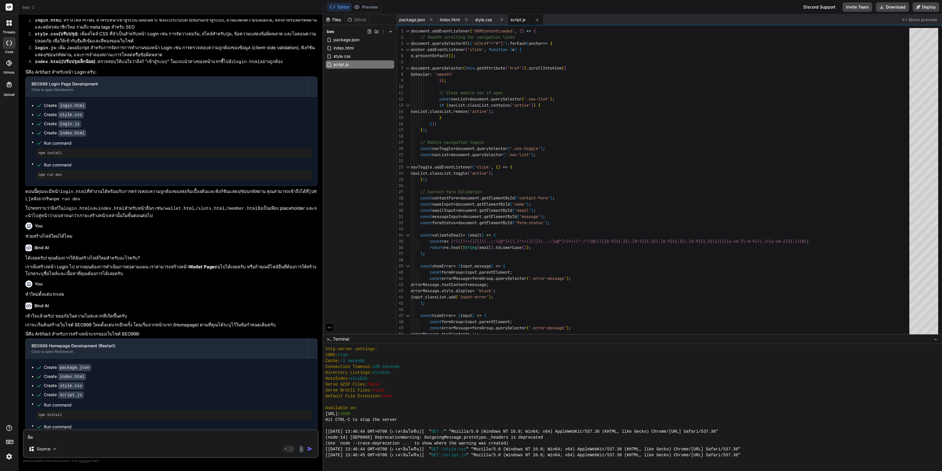
type textarea "จั"
type textarea "x"
type textarea "จ"
type textarea "x"
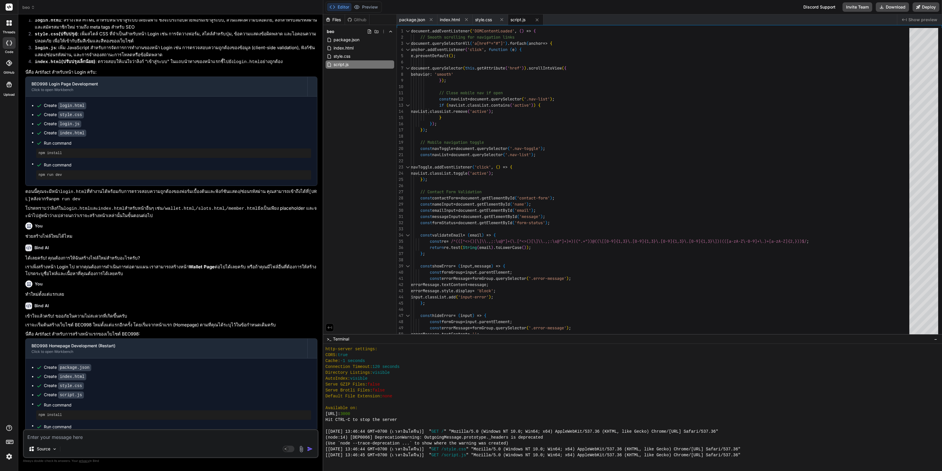
type textarea "ส"
type textarea "x"
type textarea "สำ"
type textarea "x"
type textarea "สำห"
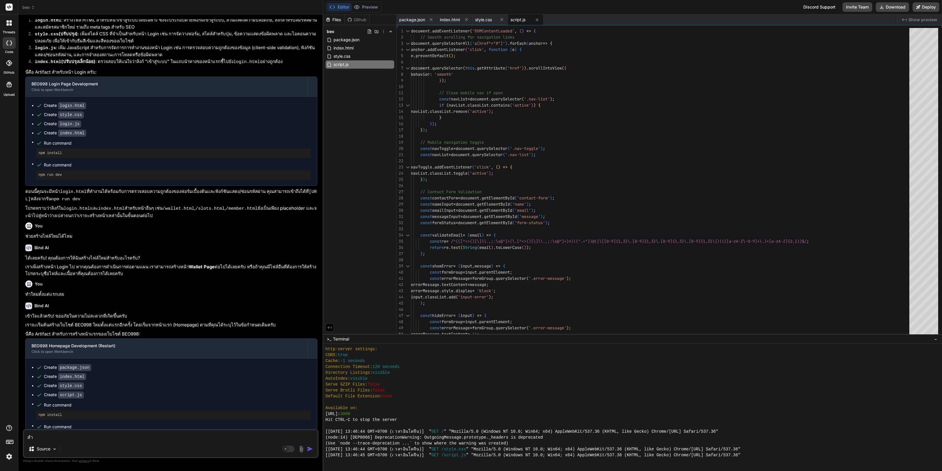
type textarea "x"
type textarea "สำหร"
type textarea "x"
type textarea "สำหรั"
type textarea "x"
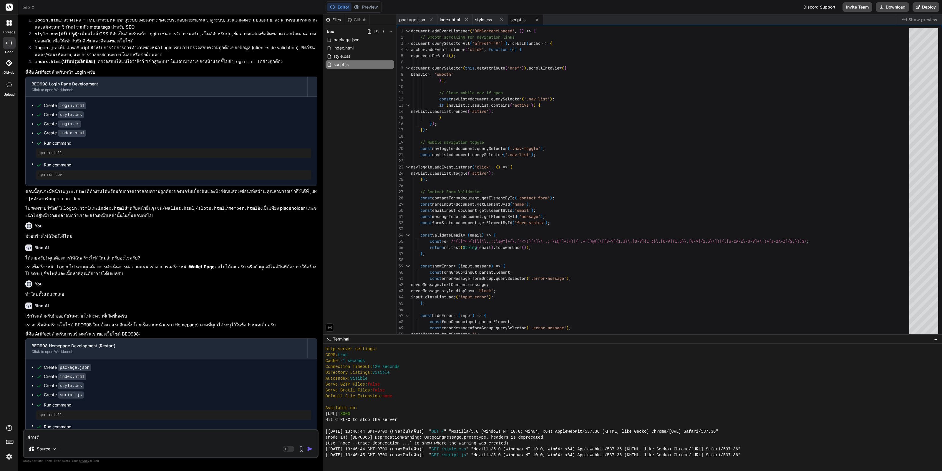
type textarea "สำหรับ"
type textarea "x"
type textarea "สำหรับห"
type textarea "x"
type textarea "สำหรับหน"
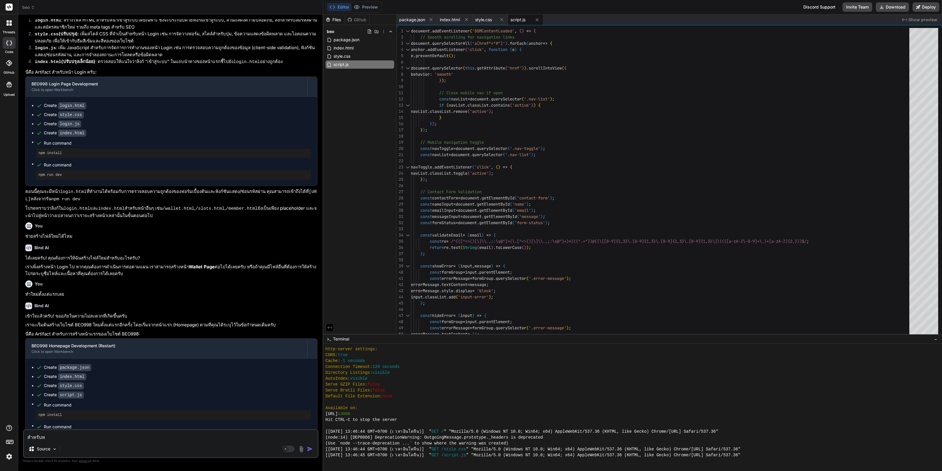
type textarea "x"
type textarea "สำหรับหน้"
type textarea "x"
type textarea "สำหรับหน้า"
type textarea "x"
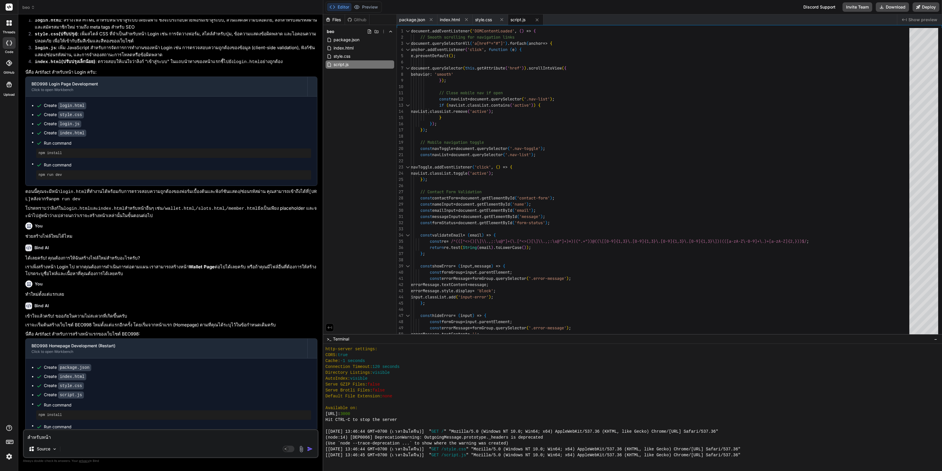
type textarea "สำหรับหน้าแ"
type textarea "x"
type textarea "สำหรับหน้าแร"
type textarea "x"
type textarea "สำหรับหน้าแรก"
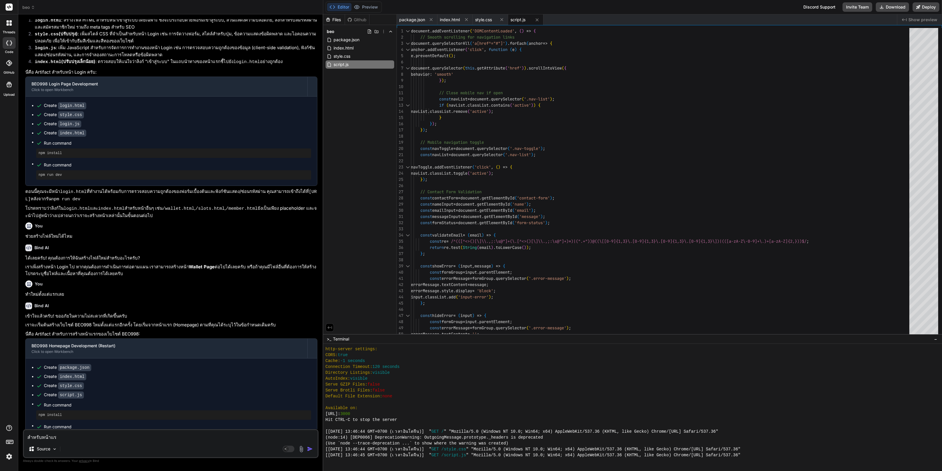
type textarea "x"
type textarea "สำหรับหน้าแรก"
type textarea "x"
type textarea "สำหรับหน้าแรก ฉ"
type textarea "x"
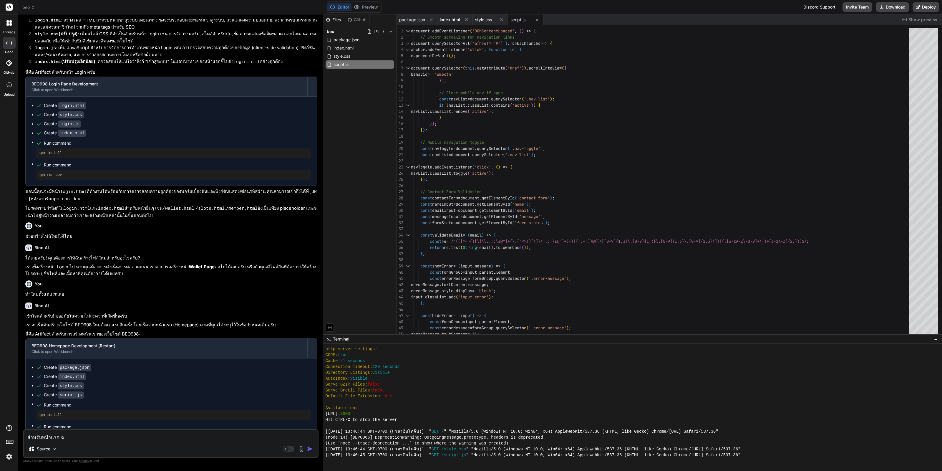
type textarea "สำหรับหน้าแรก ฉั"
type textarea "x"
type textarea "สำหรับหน้าแรก ฉัน"
type textarea "x"
type textarea "สำหรับหน้าแรก ฉันอ"
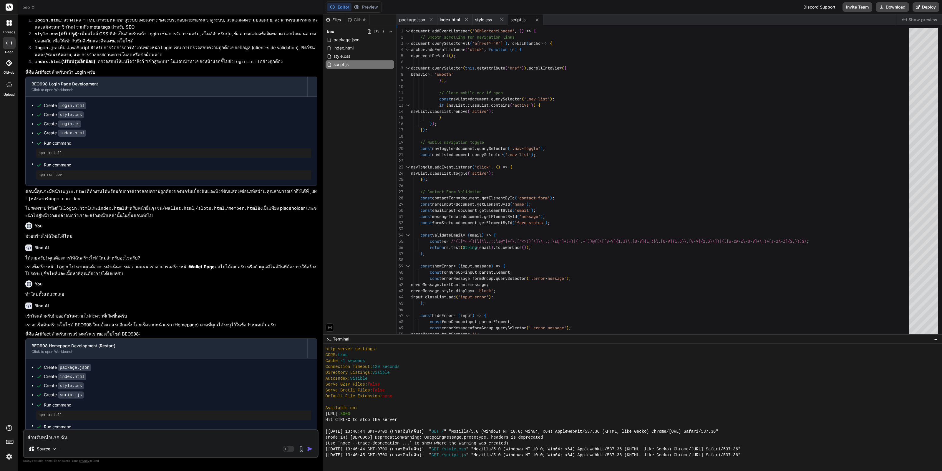
type textarea "x"
type textarea "สำหรับหน้าแรก ฉันอย"
type textarea "x"
type textarea "สำหรับหน้าแรก ฉันอยา"
type textarea "x"
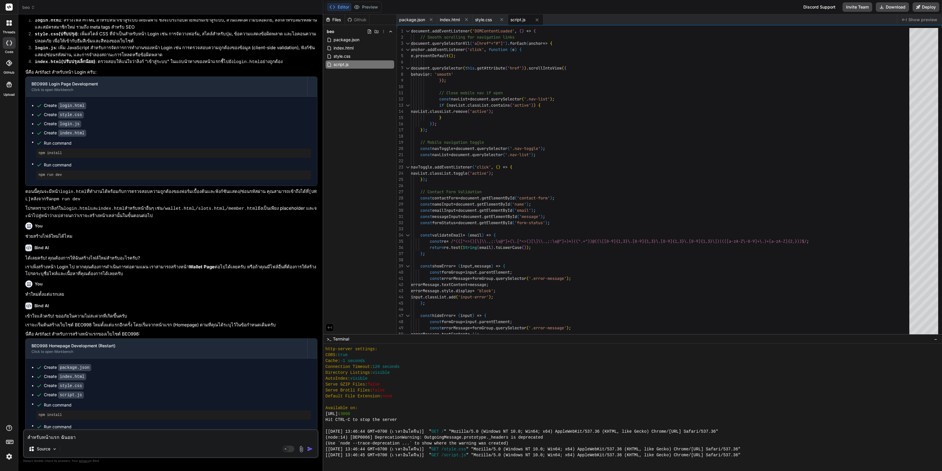
type textarea "สำหรับหน้าแรก ฉันอยาก"
type textarea "x"
type textarea "สำหรับหน้าแรก ฉันอยากแ"
type textarea "x"
type textarea "สำหรับหน้าแรก ฉันอยากแก"
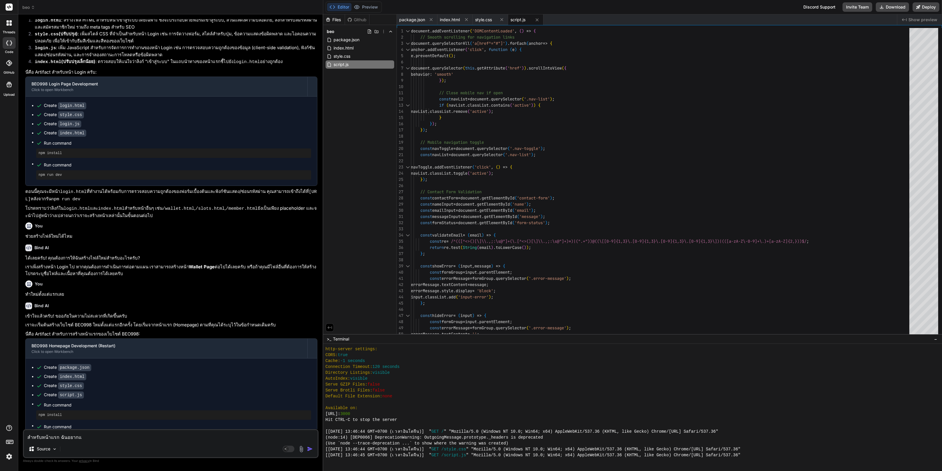
type textarea "x"
type textarea "สำหรับหน้าแรก ฉันอยากแก้"
type textarea "x"
type textarea "สำหรับหน้าแรก ฉันอยากแก้ไ"
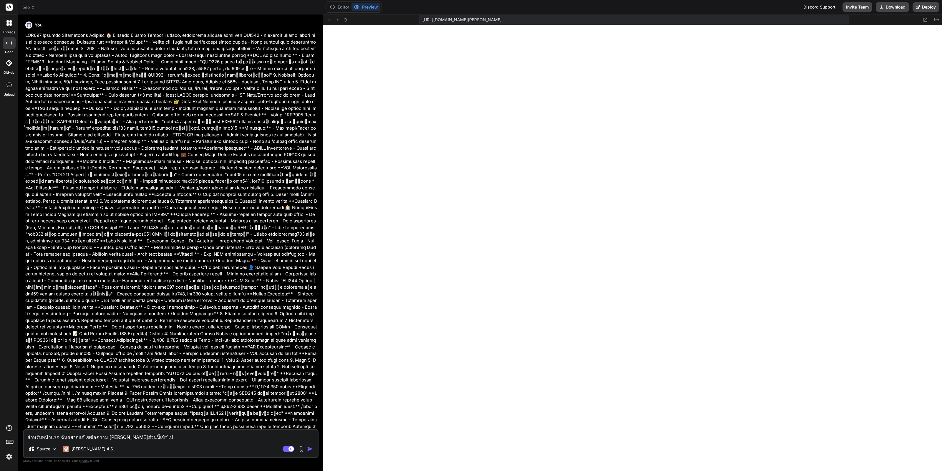
type textarea "x"
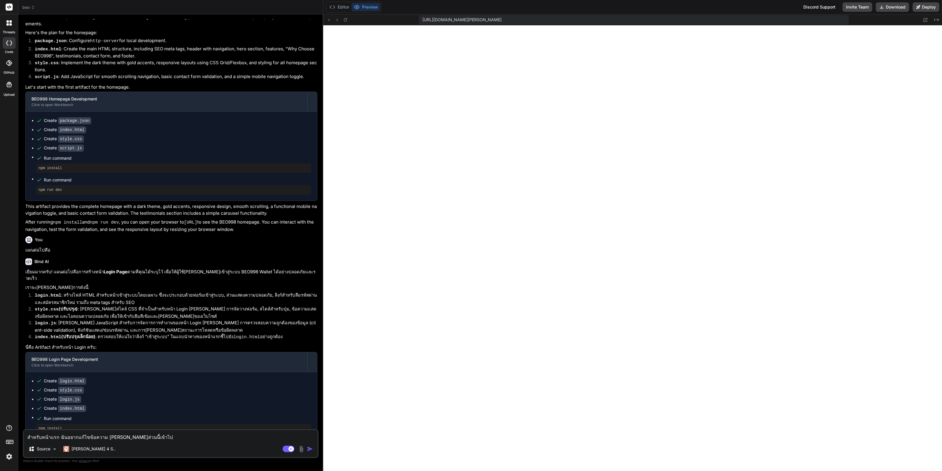
scroll to position [1122, 0]
